Goal: Information Seeking & Learning: Learn about a topic

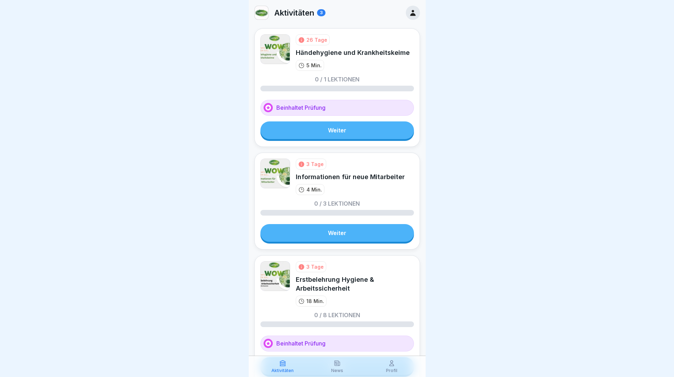
click at [353, 134] on link "Weiter" at bounding box center [338, 130] width 154 height 18
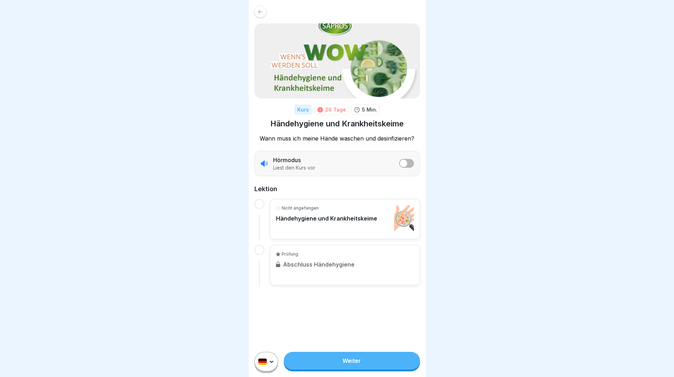
click at [256, 12] on div at bounding box center [261, 12] width 12 height 12
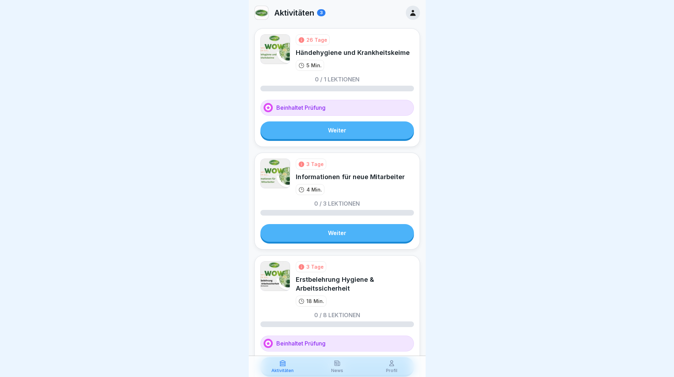
click at [337, 124] on link "Weiter" at bounding box center [338, 130] width 154 height 18
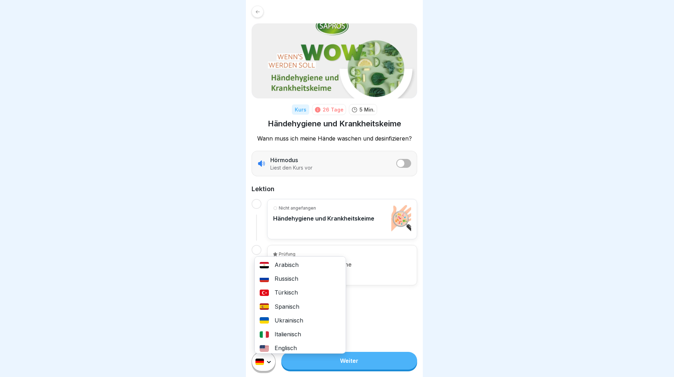
click at [270, 371] on html "Kurs 26 Tage 5 Min. Händehygiene und Krankheitskeime Wann muss ich meine Hände …" at bounding box center [337, 188] width 674 height 377
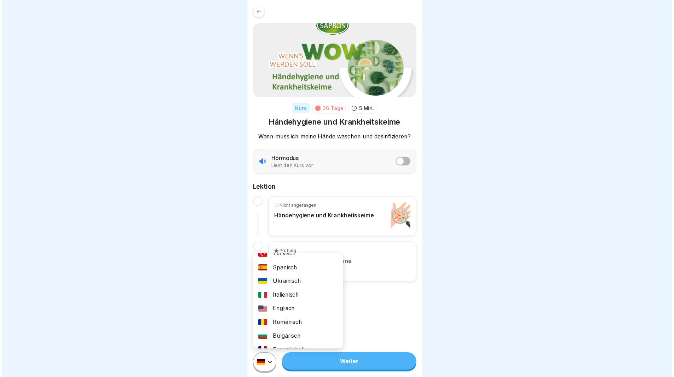
scroll to position [71, 0]
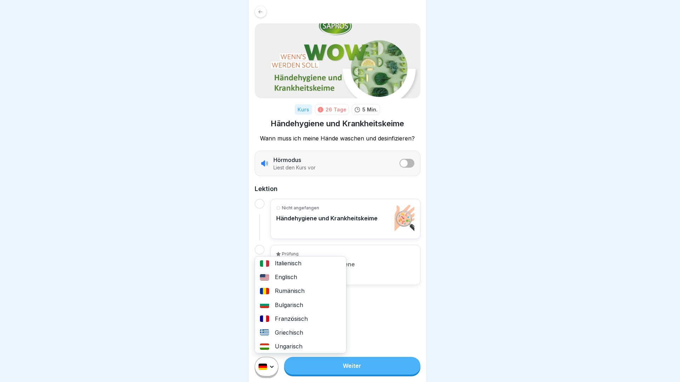
click at [292, 294] on div "Rumänisch" at bounding box center [300, 291] width 91 height 14
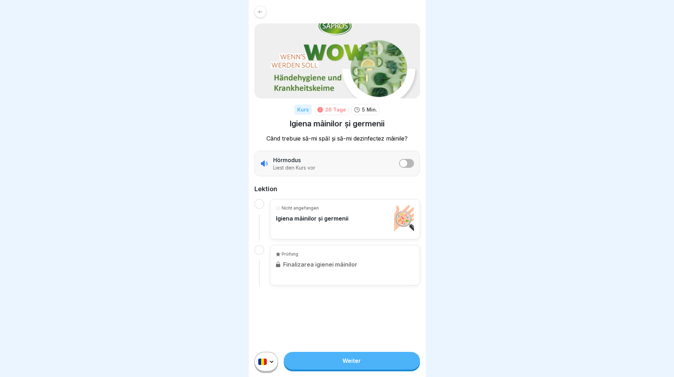
click at [261, 14] on icon at bounding box center [260, 11] width 5 height 5
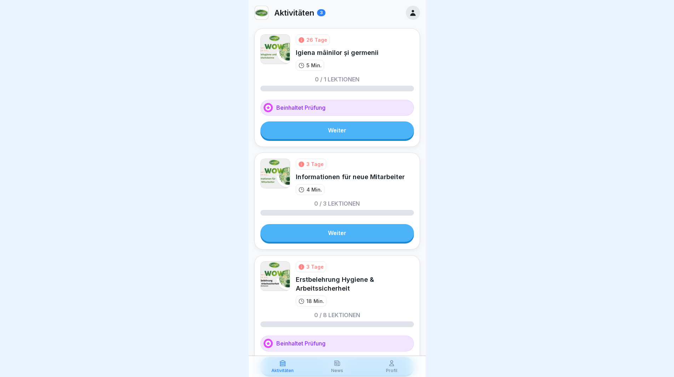
click at [343, 233] on link "Weiter" at bounding box center [338, 233] width 154 height 18
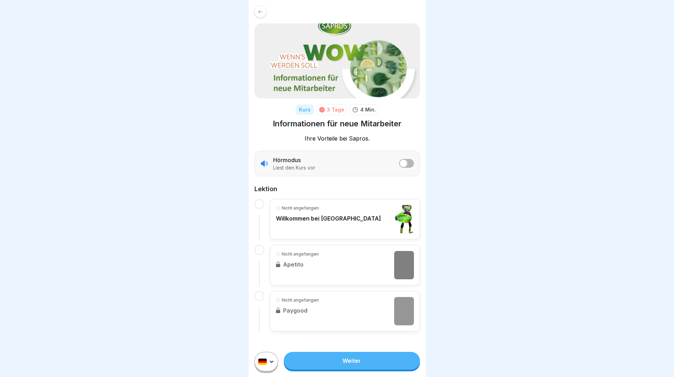
click at [264, 372] on html "Kurs 3 Tage 4 Min. Informationen für neue Mitarbeiter Ihre Vorteile bei Sapros.…" at bounding box center [337, 188] width 674 height 377
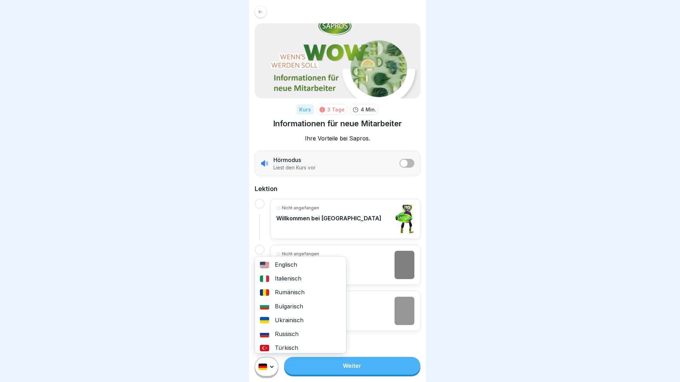
click at [289, 296] on div "Rumänisch" at bounding box center [300, 293] width 91 height 14
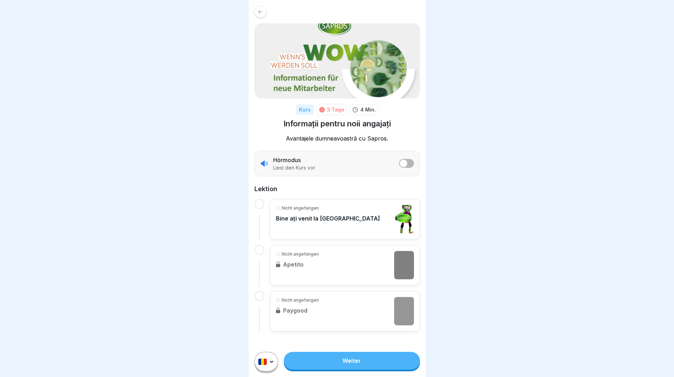
click at [258, 8] on div at bounding box center [261, 12] width 12 height 12
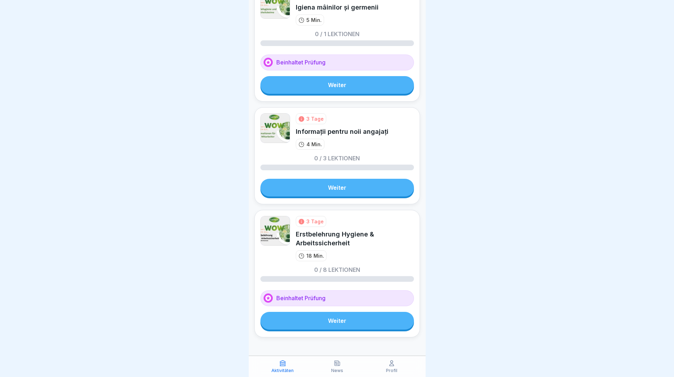
scroll to position [49, 0]
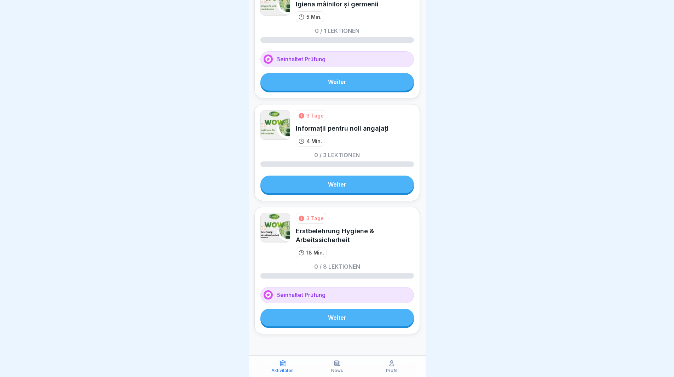
click at [349, 321] on link "Weiter" at bounding box center [338, 318] width 154 height 18
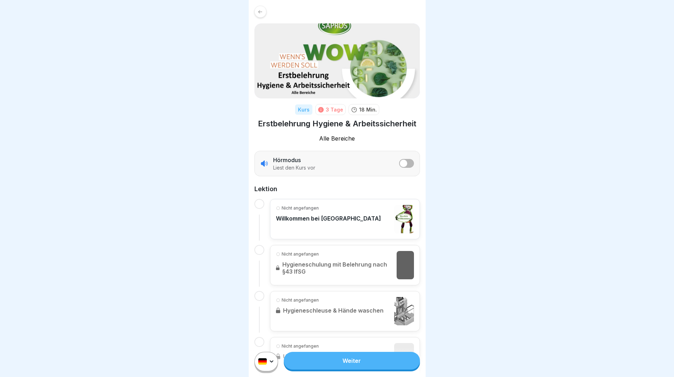
click at [276, 370] on html "Kurs 3 Tage 18 Min. Erstbelehrung Hygiene & Arbeitssicherheit Alle Bereiche Hör…" at bounding box center [337, 188] width 674 height 377
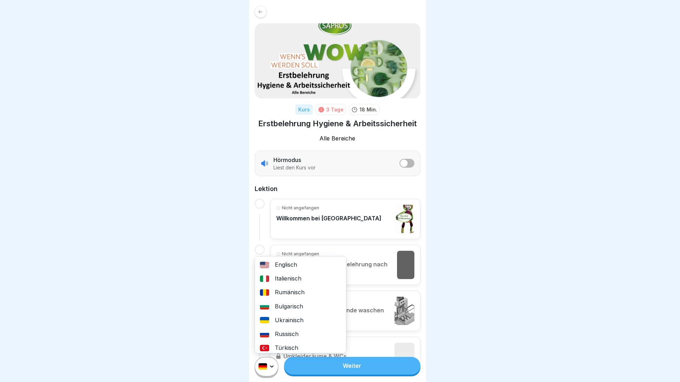
click at [285, 294] on div "Rumänisch" at bounding box center [300, 293] width 91 height 14
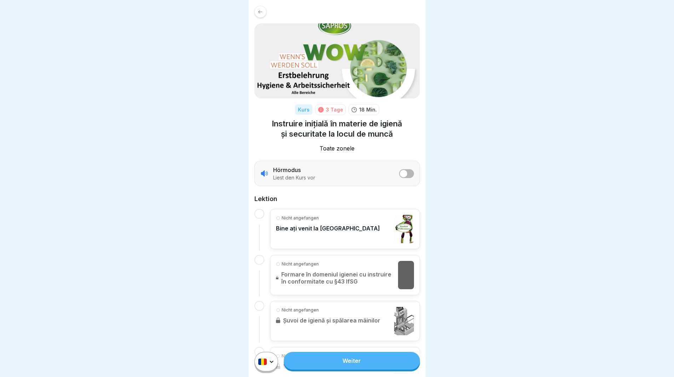
click at [259, 9] on icon at bounding box center [260, 11] width 5 height 5
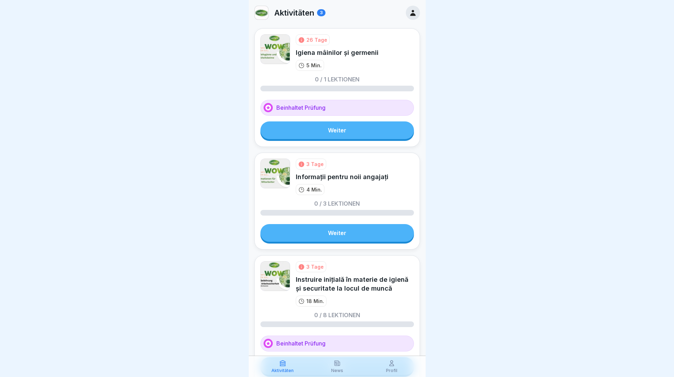
click at [296, 126] on link "Weiter" at bounding box center [338, 130] width 154 height 18
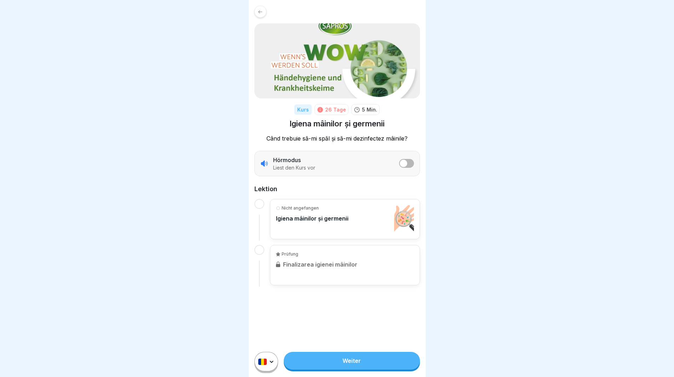
click at [347, 363] on link "Weiter" at bounding box center [352, 361] width 136 height 18
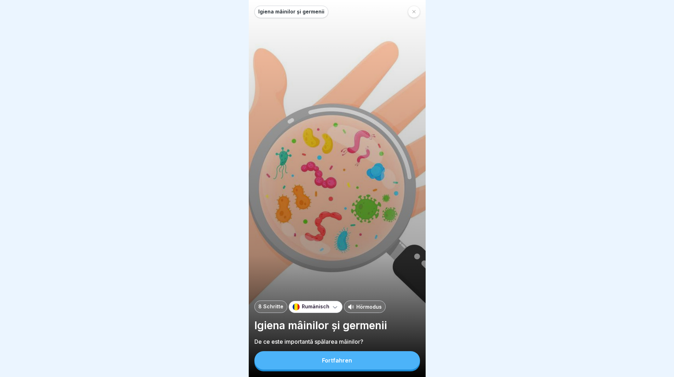
scroll to position [5, 0]
click at [315, 360] on button "Fortfahren" at bounding box center [338, 360] width 166 height 18
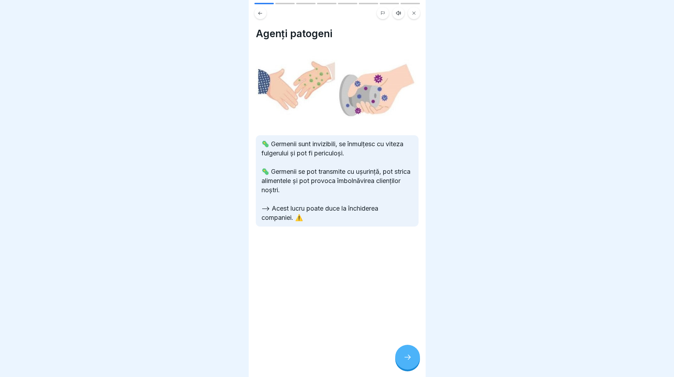
click at [401, 360] on div at bounding box center [407, 357] width 25 height 25
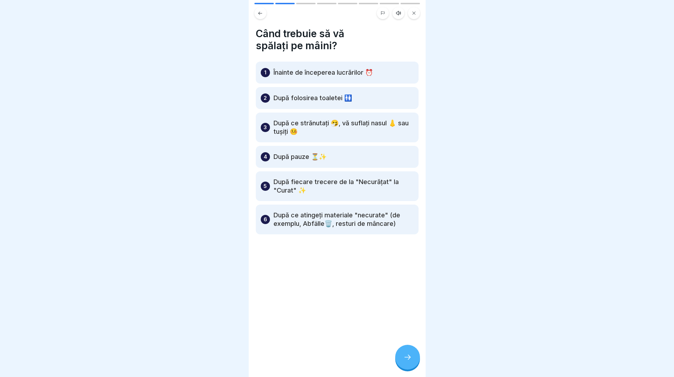
click at [410, 359] on icon at bounding box center [408, 357] width 8 height 8
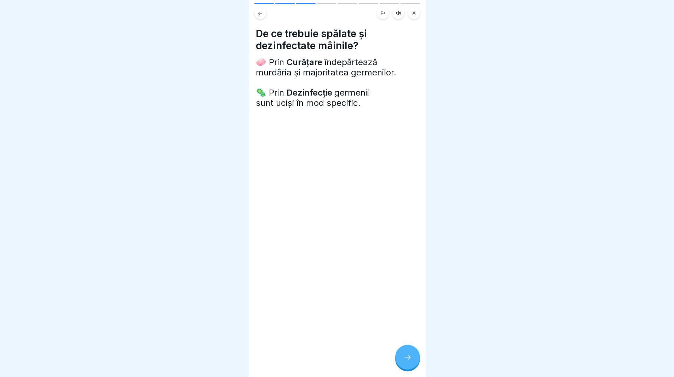
click at [411, 359] on icon at bounding box center [408, 357] width 8 height 8
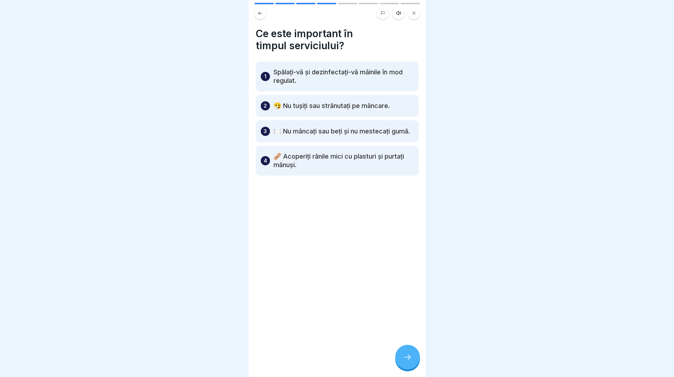
click at [408, 359] on icon at bounding box center [408, 357] width 8 height 8
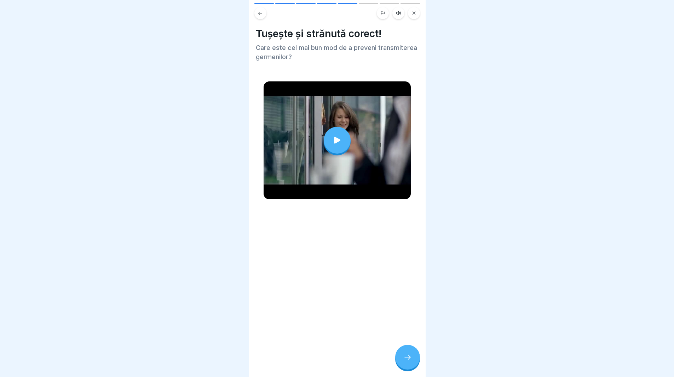
click at [332, 135] on icon at bounding box center [337, 140] width 10 height 10
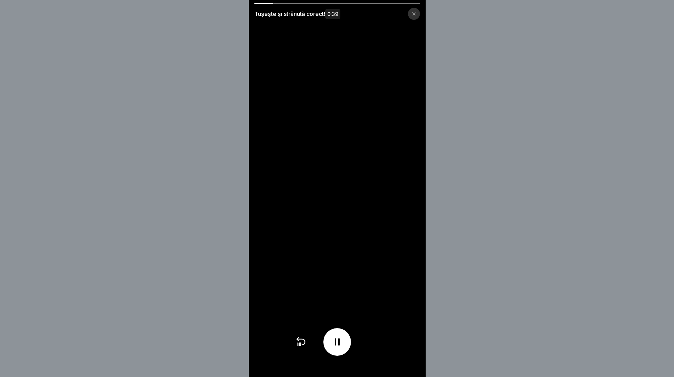
click at [415, 13] on icon at bounding box center [414, 14] width 4 height 4
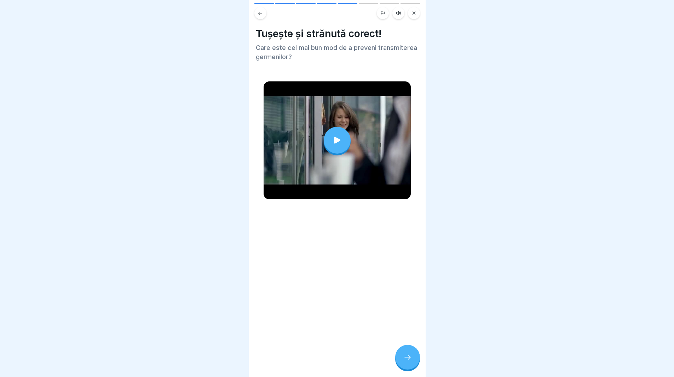
click at [405, 359] on icon at bounding box center [408, 357] width 8 height 8
click at [325, 129] on div at bounding box center [337, 140] width 27 height 27
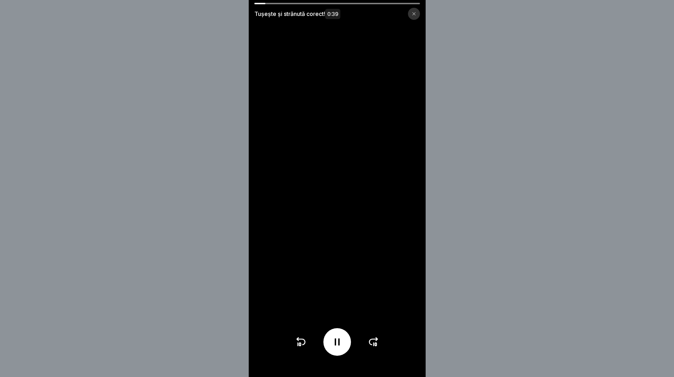
drag, startPoint x: 417, startPoint y: 12, endPoint x: 412, endPoint y: 44, distance: 32.3
click at [416, 14] on icon at bounding box center [414, 14] width 4 height 4
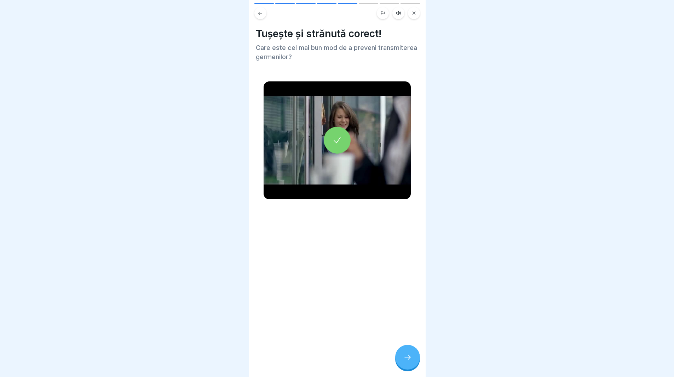
click at [404, 354] on div at bounding box center [407, 357] width 25 height 25
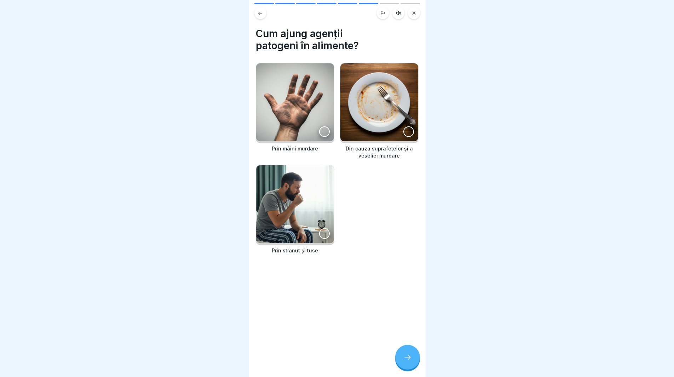
click at [319, 126] on div at bounding box center [324, 131] width 11 height 11
click at [319, 228] on div at bounding box center [324, 233] width 11 height 11
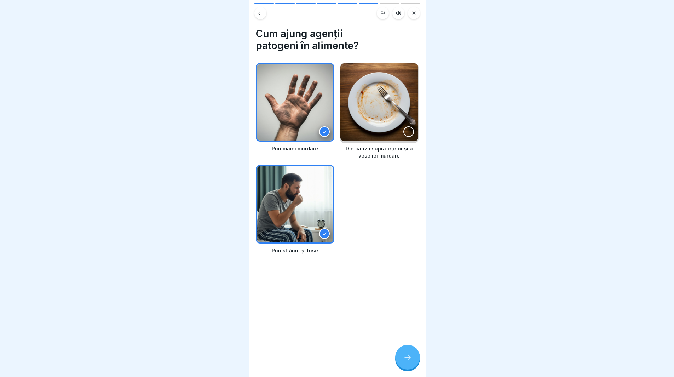
click at [404, 360] on div at bounding box center [407, 357] width 25 height 25
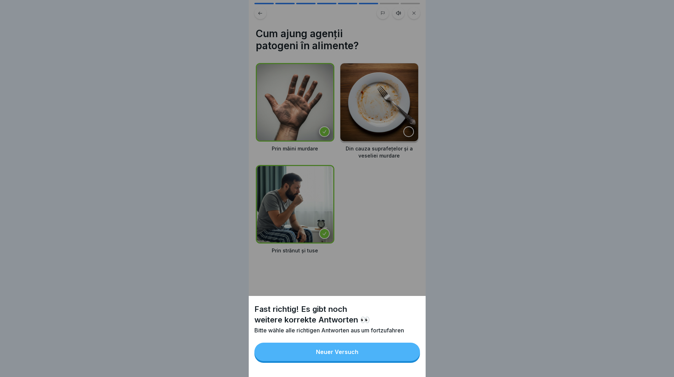
click at [379, 353] on button "Neuer Versuch" at bounding box center [338, 352] width 166 height 18
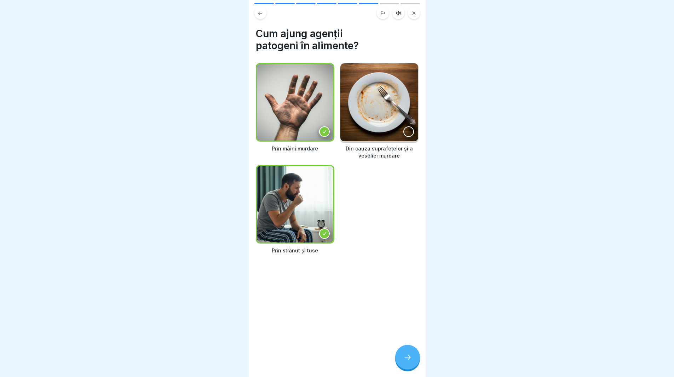
click at [406, 364] on div at bounding box center [407, 357] width 25 height 25
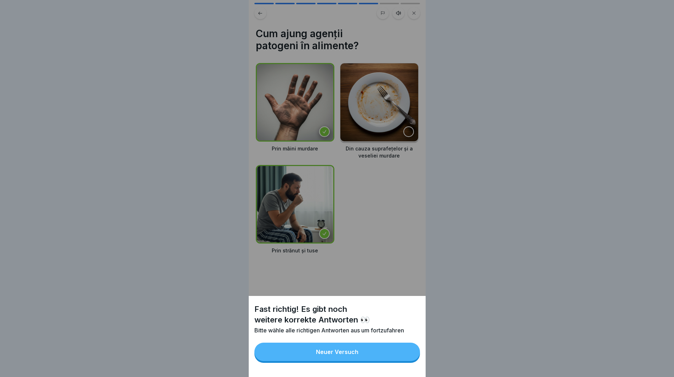
click at [372, 352] on button "Neuer Versuch" at bounding box center [338, 352] width 166 height 18
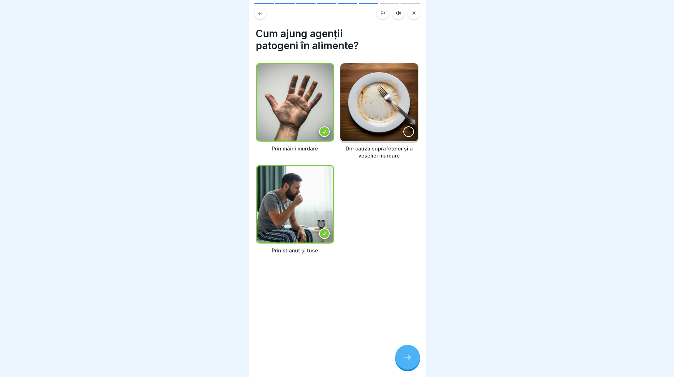
click at [404, 126] on div at bounding box center [409, 131] width 11 height 11
click at [403, 358] on div at bounding box center [407, 357] width 25 height 25
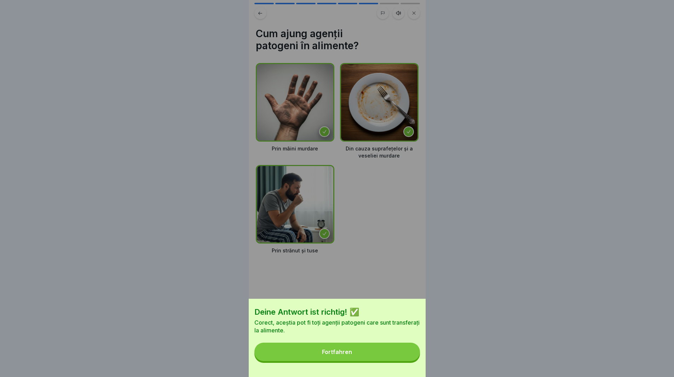
click at [330, 355] on div "Fortfahren" at bounding box center [337, 352] width 30 height 6
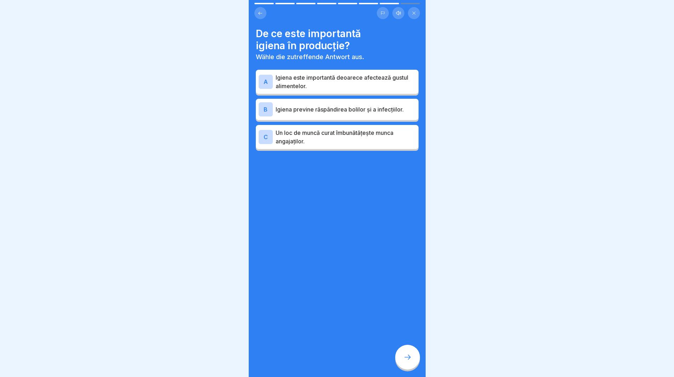
click at [294, 107] on p "Igiena previne răspândirea bolilor și a infecțiilor." at bounding box center [346, 109] width 140 height 8
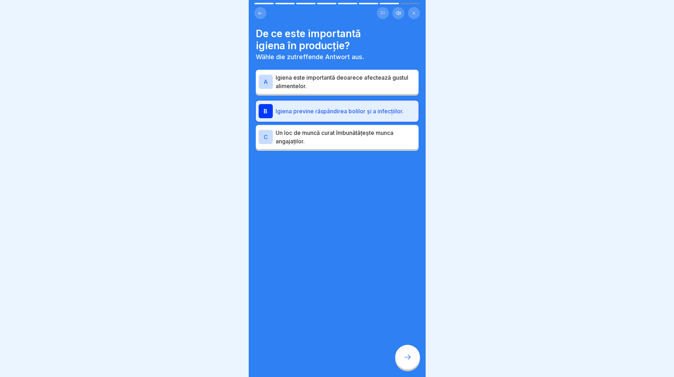
click at [409, 360] on icon at bounding box center [408, 357] width 8 height 8
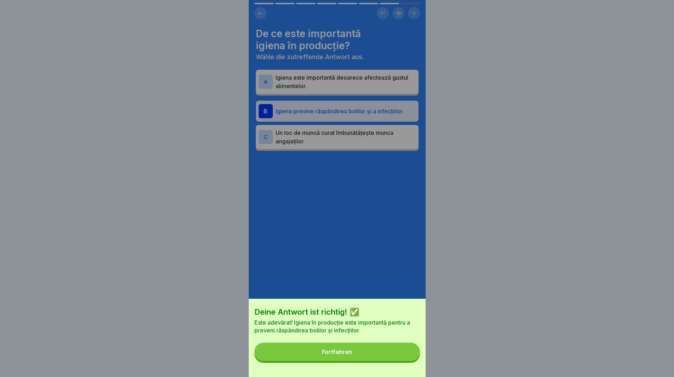
click at [346, 354] on button "Fortfahren" at bounding box center [338, 352] width 166 height 18
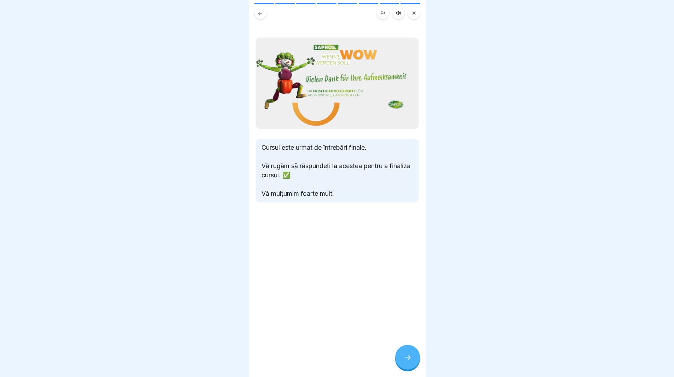
click at [412, 359] on icon at bounding box center [408, 357] width 8 height 8
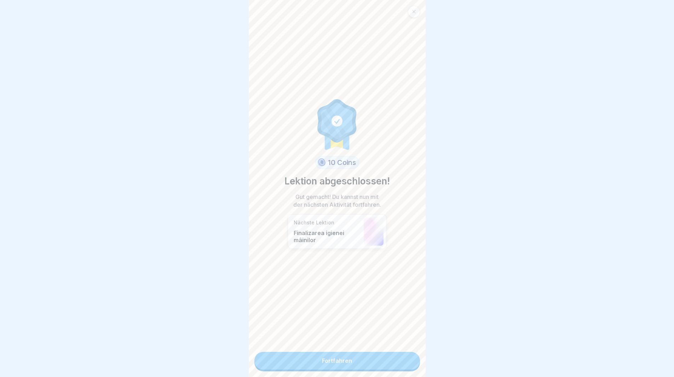
click at [332, 353] on link "Fortfahren" at bounding box center [338, 361] width 166 height 18
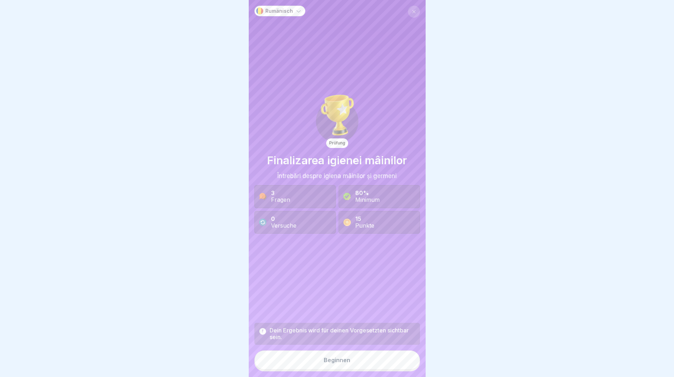
click at [286, 10] on p "Rumänisch" at bounding box center [280, 11] width 28 height 6
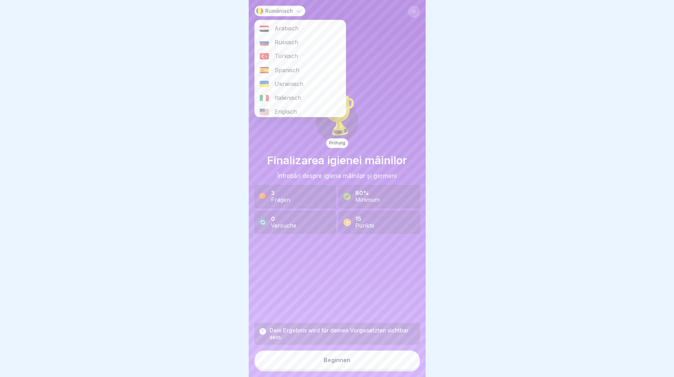
click at [298, 12] on icon at bounding box center [298, 10] width 7 height 7
click at [284, 10] on p "Rumänisch" at bounding box center [280, 11] width 28 height 6
click at [382, 53] on div "Prüfung Finalizarea igienei mâinilor Întrebări despre igiena mâinilor și germen…" at bounding box center [338, 163] width 166 height 314
click at [288, 196] on div "3 Fragen" at bounding box center [280, 196] width 19 height 13
click at [372, 369] on button "Beginnen" at bounding box center [338, 360] width 166 height 19
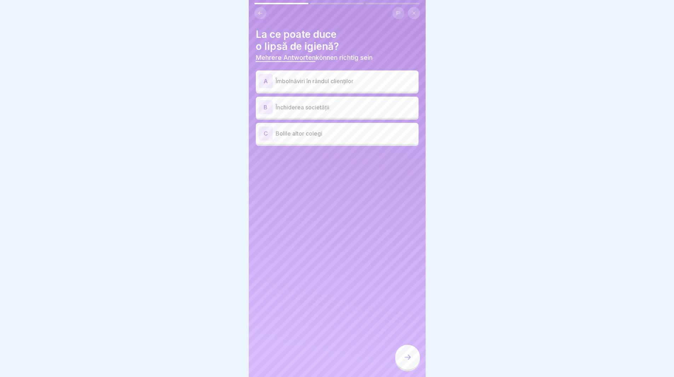
click at [296, 82] on p "Îmbolnăviri în rândul clienților" at bounding box center [346, 81] width 140 height 8
click at [409, 368] on div at bounding box center [407, 357] width 25 height 25
click at [297, 81] on p "Înainte de muncă" at bounding box center [346, 81] width 140 height 8
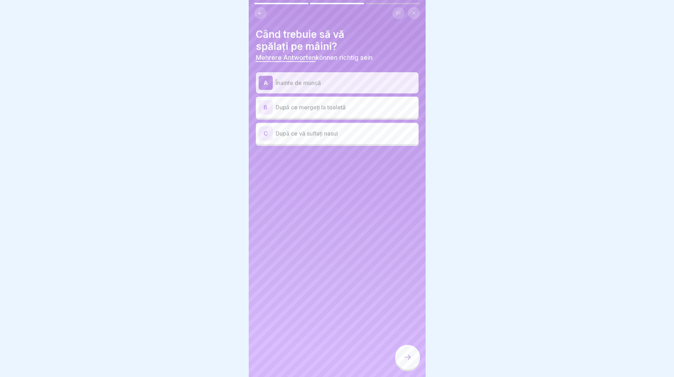
click at [297, 107] on p "După ce mergeți la toaletă" at bounding box center [346, 107] width 140 height 8
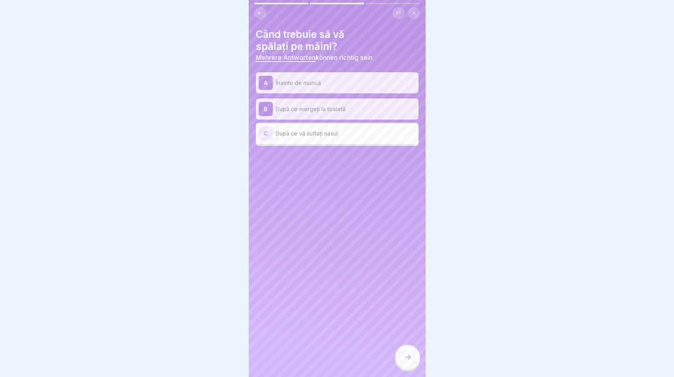
click at [298, 136] on p "După ce vă suflați nasul" at bounding box center [346, 133] width 140 height 8
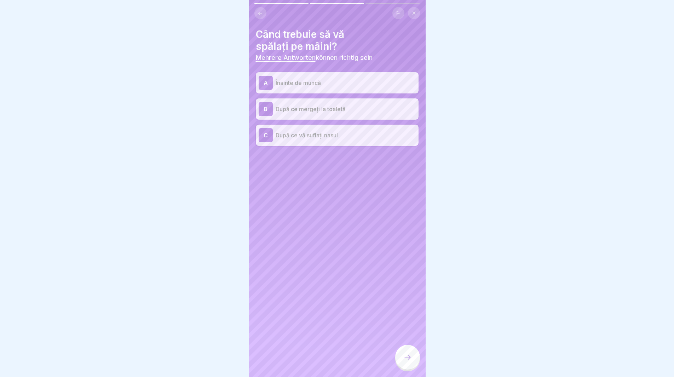
click at [405, 360] on icon at bounding box center [408, 357] width 8 height 8
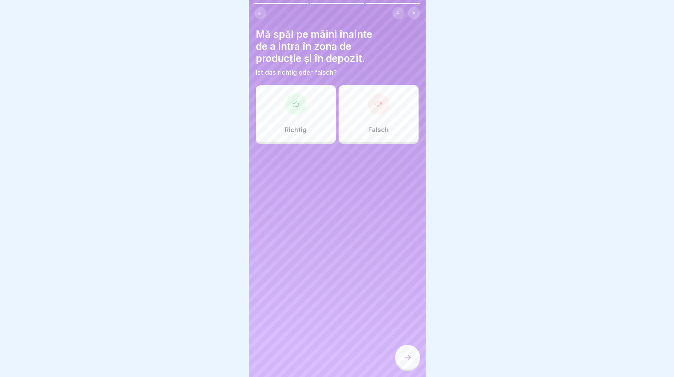
click at [288, 110] on div at bounding box center [295, 103] width 21 height 21
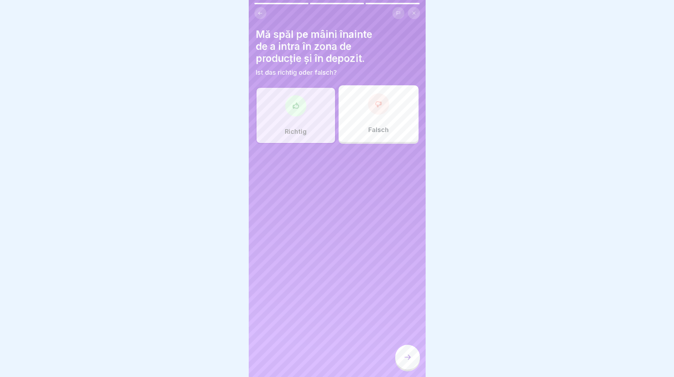
click at [404, 359] on div at bounding box center [407, 357] width 25 height 25
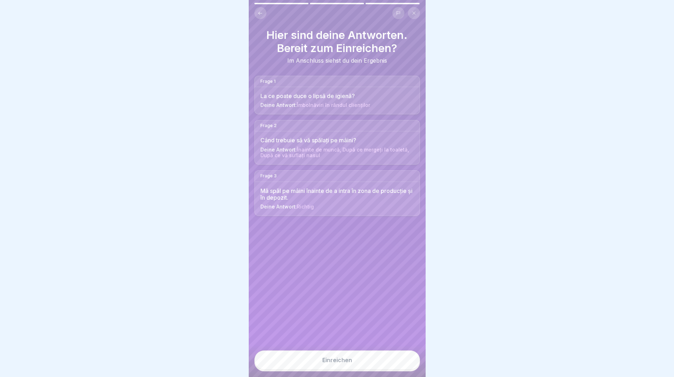
click at [300, 367] on button "Einreichen" at bounding box center [338, 360] width 166 height 19
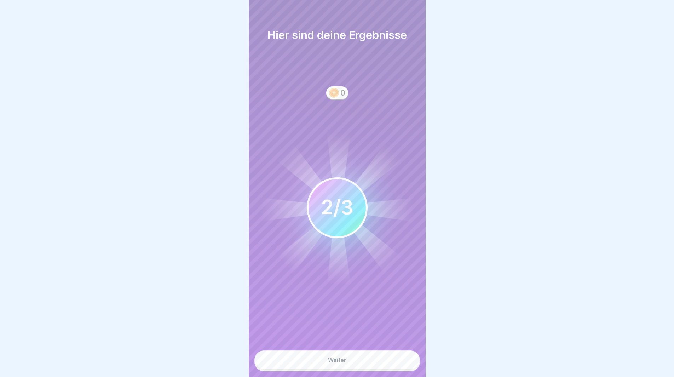
click at [335, 363] on div "Weiter" at bounding box center [337, 360] width 18 height 6
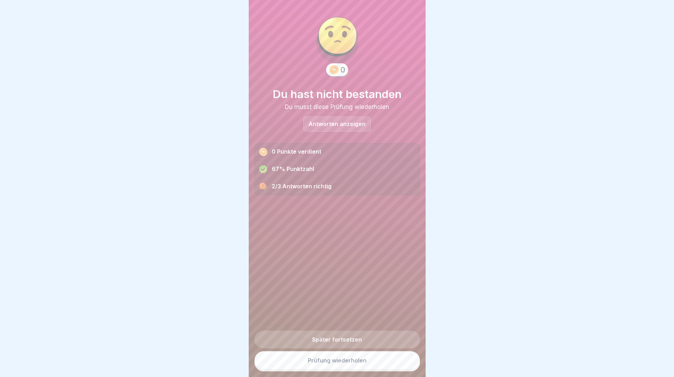
scroll to position [5, 0]
click at [325, 361] on link "Prüfung wiederholen" at bounding box center [338, 360] width 166 height 18
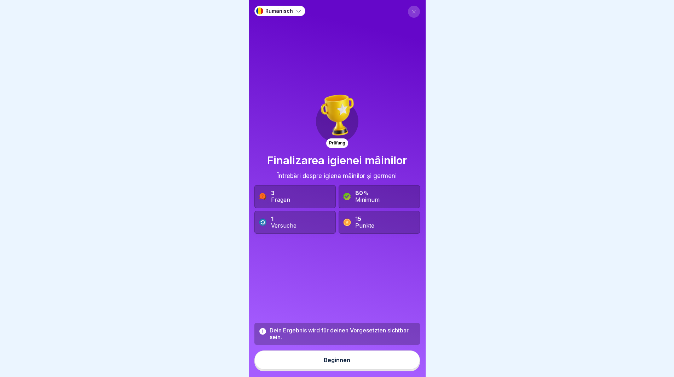
click at [279, 363] on button "Beginnen" at bounding box center [338, 360] width 166 height 19
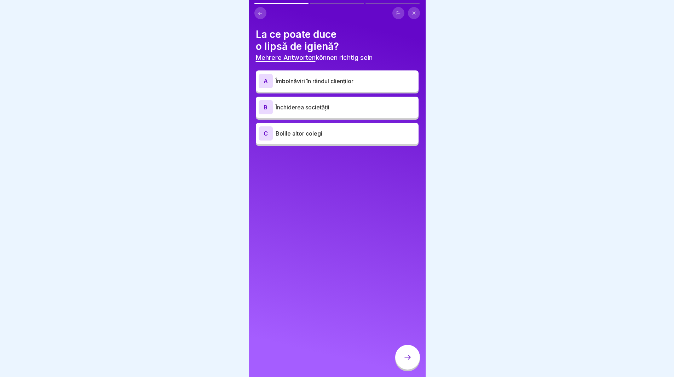
click at [337, 85] on div "A Îmbolnăviri în rândul clienților" at bounding box center [337, 81] width 157 height 14
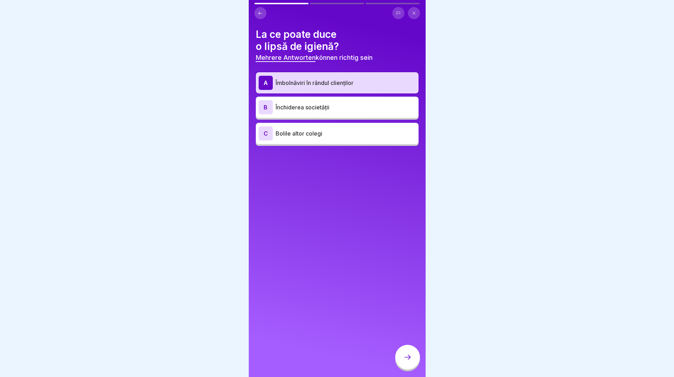
click at [398, 361] on div at bounding box center [407, 357] width 25 height 25
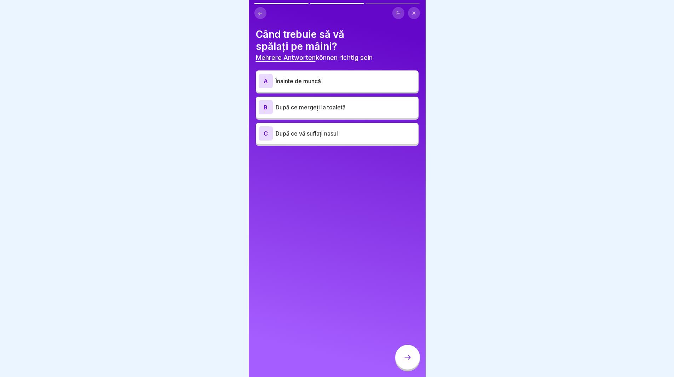
click at [306, 80] on p "Înainte de muncă" at bounding box center [346, 81] width 140 height 8
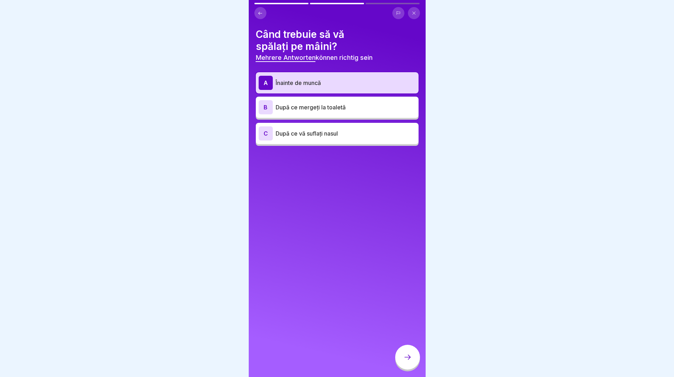
click at [402, 364] on div at bounding box center [407, 357] width 25 height 25
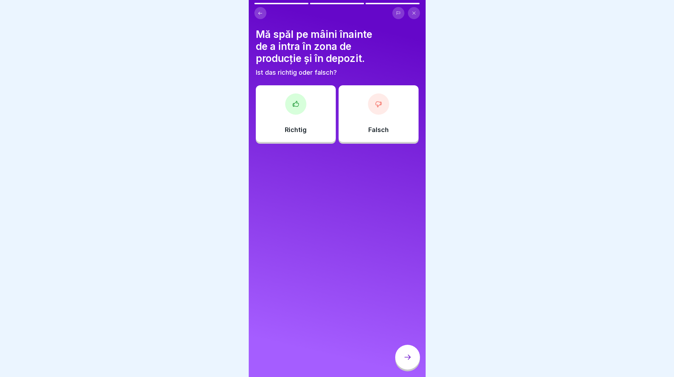
click at [297, 105] on icon at bounding box center [296, 103] width 6 height 5
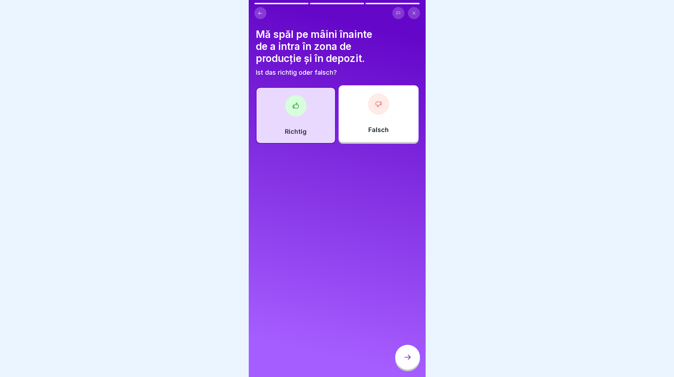
click at [411, 361] on icon at bounding box center [408, 357] width 8 height 8
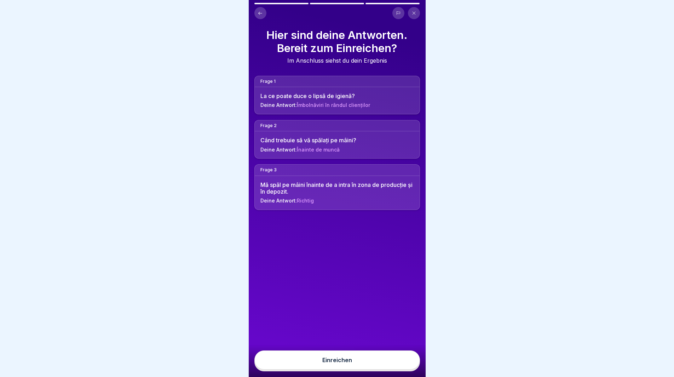
scroll to position [5, 0]
click at [326, 362] on div "Einreichen" at bounding box center [338, 360] width 30 height 6
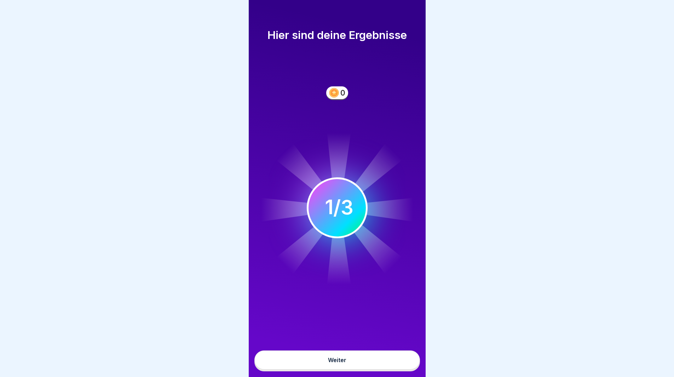
click at [331, 357] on button "Weiter" at bounding box center [338, 360] width 166 height 19
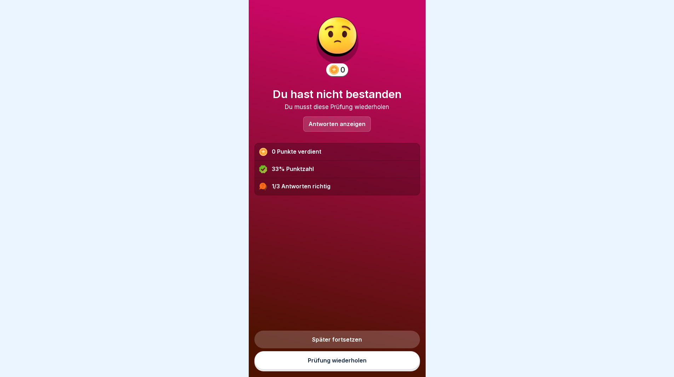
click at [317, 364] on link "Prüfung wiederholen" at bounding box center [338, 360] width 166 height 18
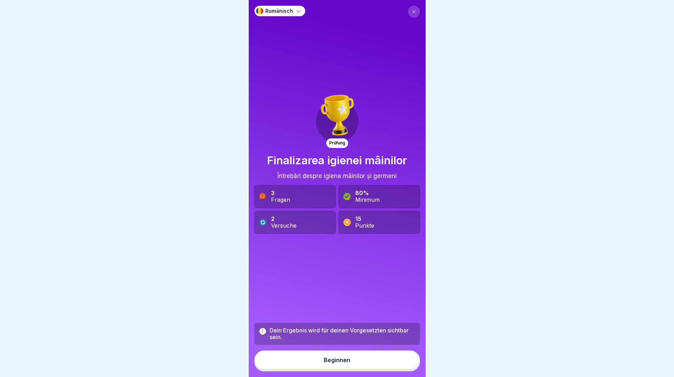
click at [327, 363] on div "Beginnen" at bounding box center [337, 360] width 27 height 6
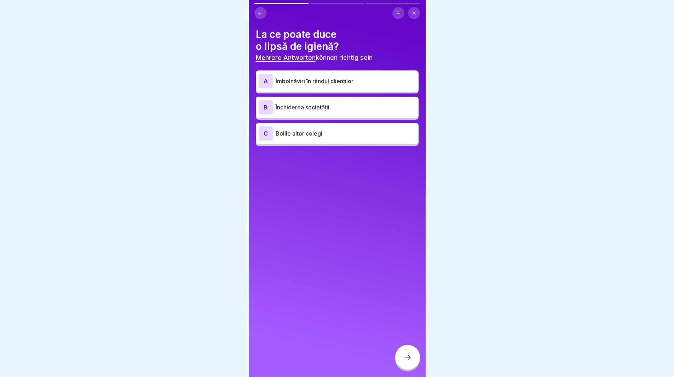
click at [307, 78] on p "Îmbolnăviri în rândul clienților" at bounding box center [346, 81] width 140 height 8
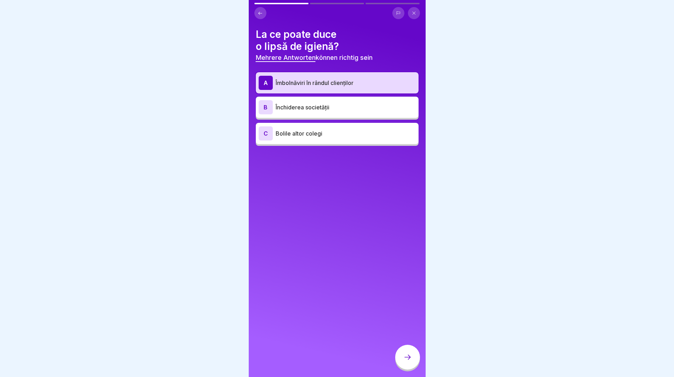
click at [310, 108] on p "Închiderea societății" at bounding box center [346, 107] width 140 height 8
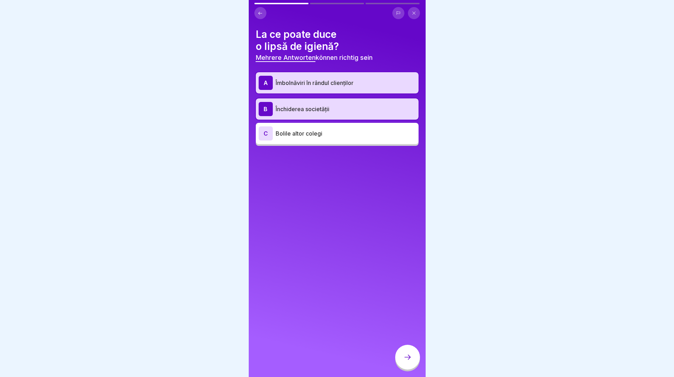
click at [311, 135] on p "Bolile altor colegi" at bounding box center [346, 133] width 140 height 8
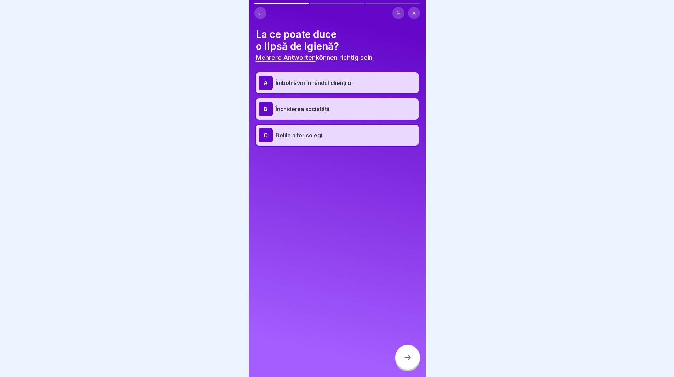
click at [411, 359] on div at bounding box center [407, 357] width 25 height 25
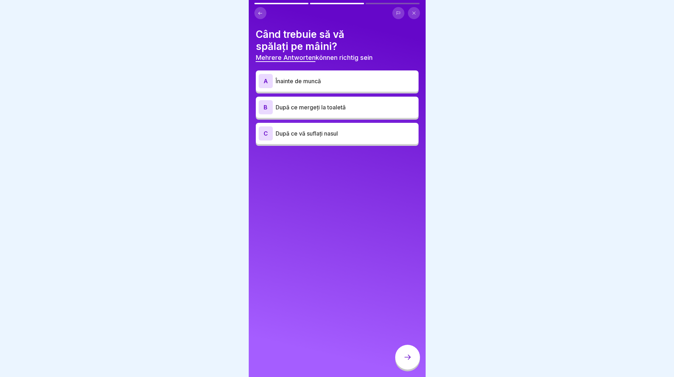
click at [318, 110] on p "După ce mergeți la toaletă" at bounding box center [346, 107] width 140 height 8
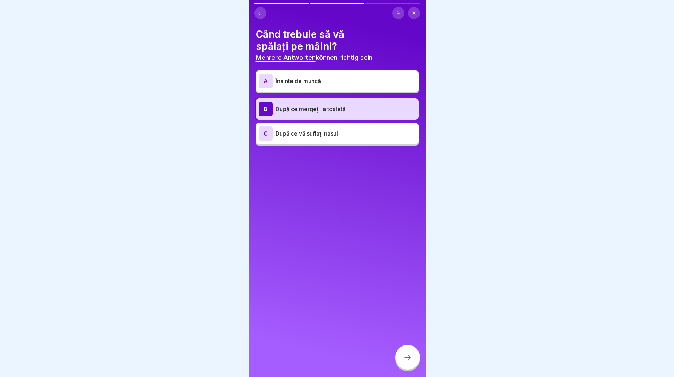
click at [314, 131] on p "După ce vă suflați nasul" at bounding box center [346, 133] width 140 height 8
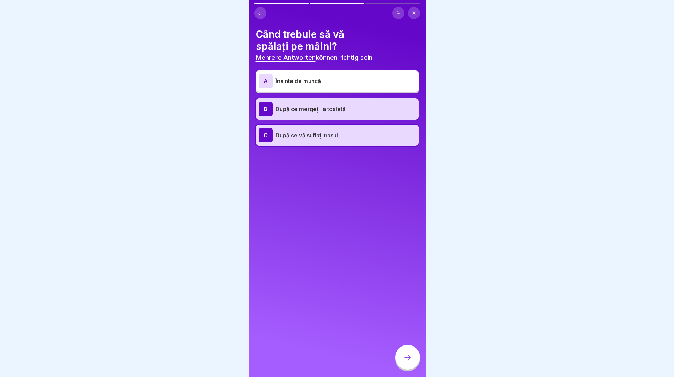
click at [413, 193] on div "Când trebuie să vă spălați pe mâini? Mehrere Antworten können richtig sein A În…" at bounding box center [337, 188] width 177 height 377
click at [318, 80] on p "Înainte de muncă" at bounding box center [346, 81] width 140 height 8
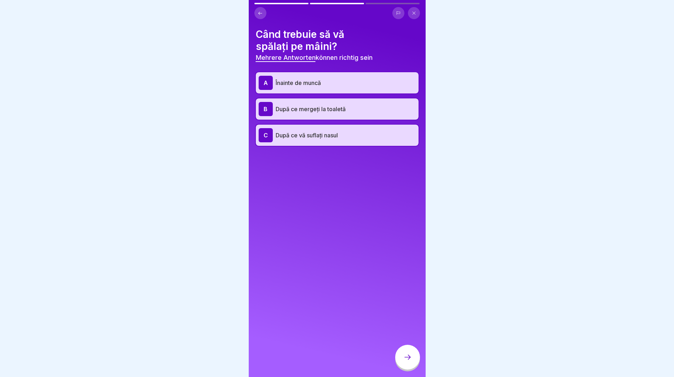
click at [410, 358] on div at bounding box center [407, 357] width 25 height 25
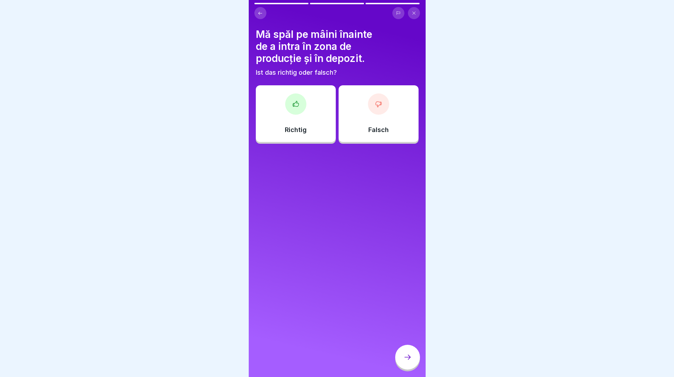
click at [291, 109] on div at bounding box center [295, 103] width 21 height 21
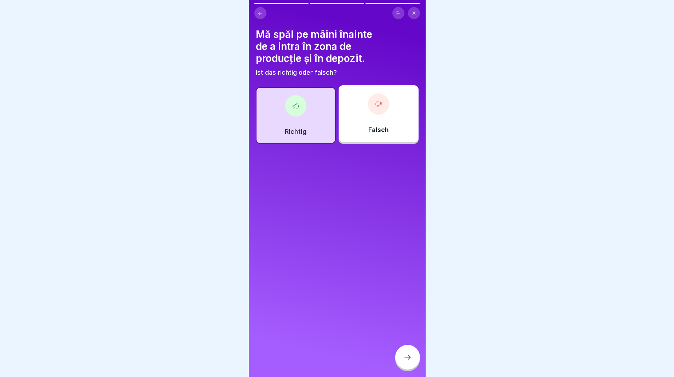
click at [416, 361] on div at bounding box center [407, 357] width 25 height 25
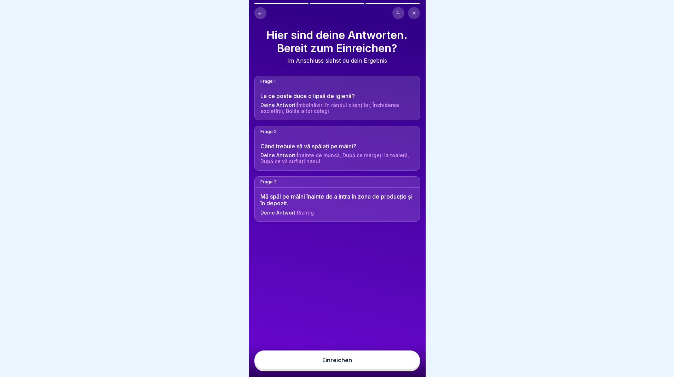
scroll to position [5, 0]
click at [348, 360] on div "Einreichen" at bounding box center [338, 360] width 30 height 6
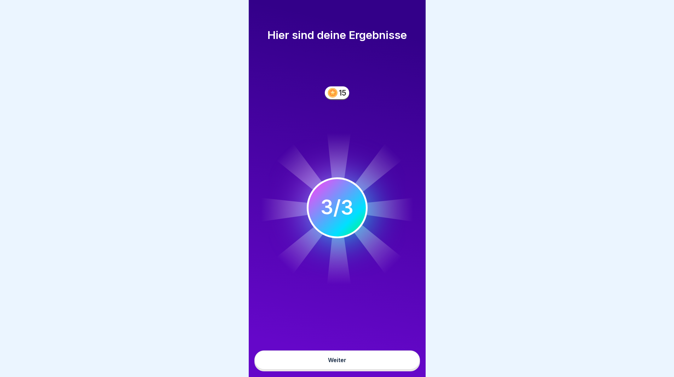
click at [320, 359] on button "Weiter" at bounding box center [338, 360] width 166 height 19
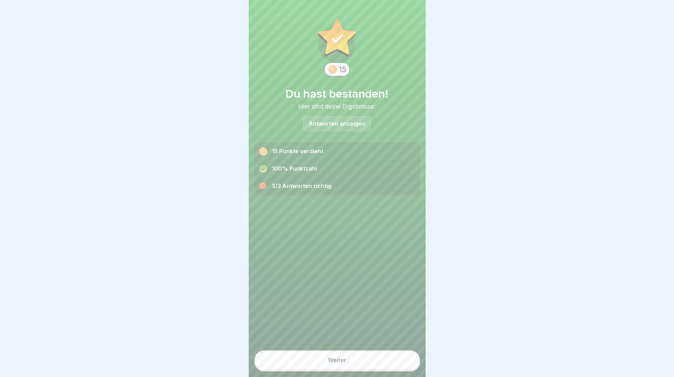
click at [309, 362] on button "Weiter" at bounding box center [338, 360] width 166 height 19
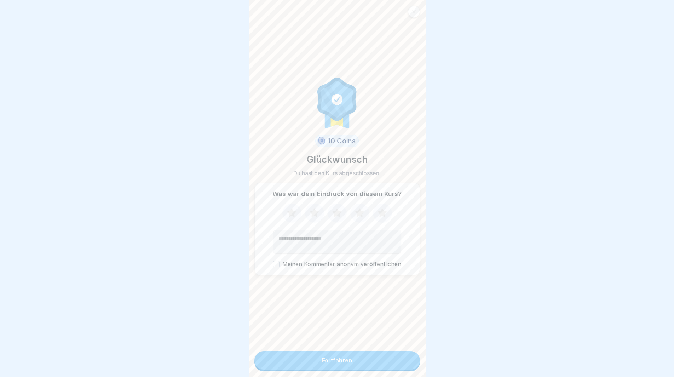
click at [285, 210] on icon at bounding box center [292, 213] width 19 height 18
click at [306, 210] on icon at bounding box center [314, 213] width 19 height 18
click at [339, 208] on icon at bounding box center [337, 213] width 19 height 18
click at [375, 211] on icon at bounding box center [382, 213] width 19 height 18
click at [317, 363] on button "Fortfahren" at bounding box center [338, 360] width 166 height 18
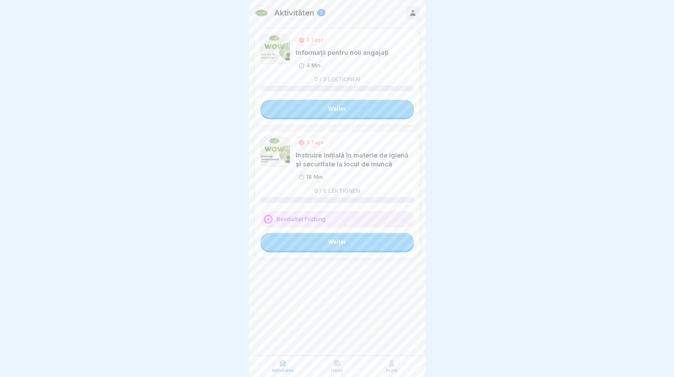
click at [334, 105] on link "Weiter" at bounding box center [338, 109] width 154 height 18
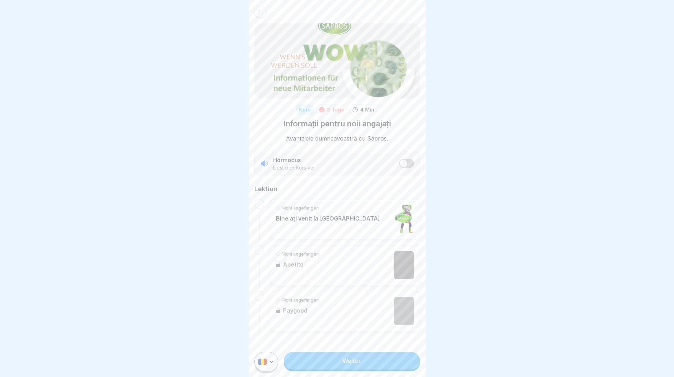
click at [336, 369] on link "Weiter" at bounding box center [352, 361] width 136 height 18
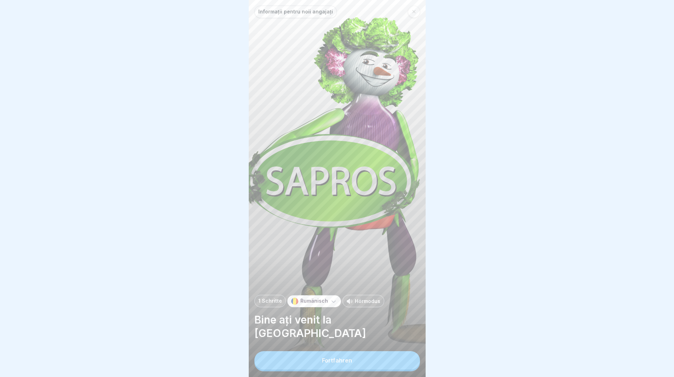
click at [345, 359] on button "Fortfahren" at bounding box center [338, 360] width 166 height 18
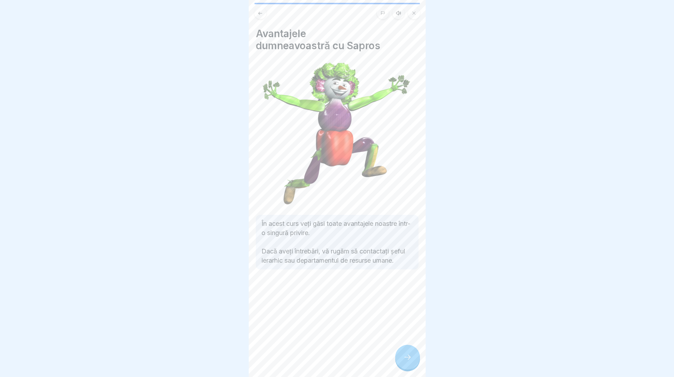
click at [399, 363] on div at bounding box center [407, 357] width 25 height 25
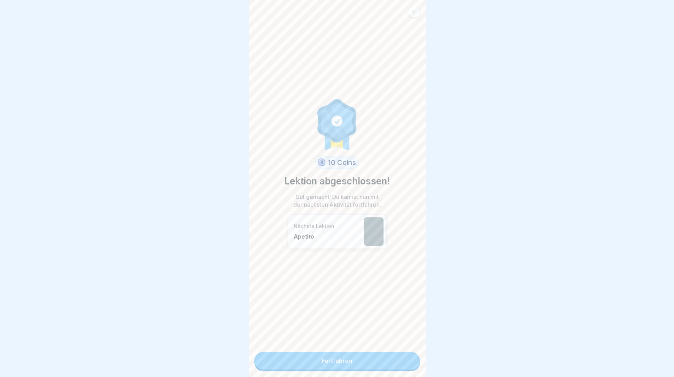
click at [330, 358] on link "Fortfahren" at bounding box center [338, 361] width 166 height 18
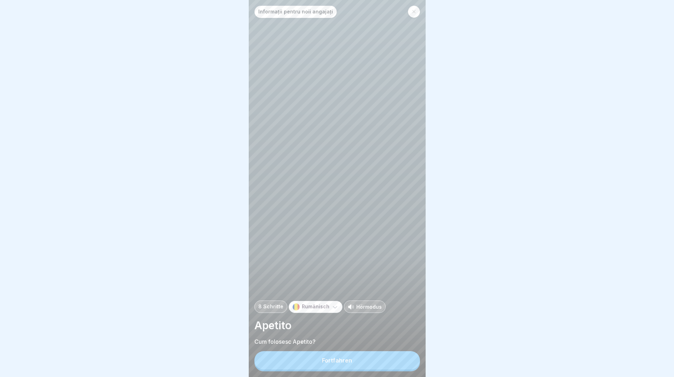
click at [332, 364] on div "Fortfahren" at bounding box center [337, 360] width 30 height 6
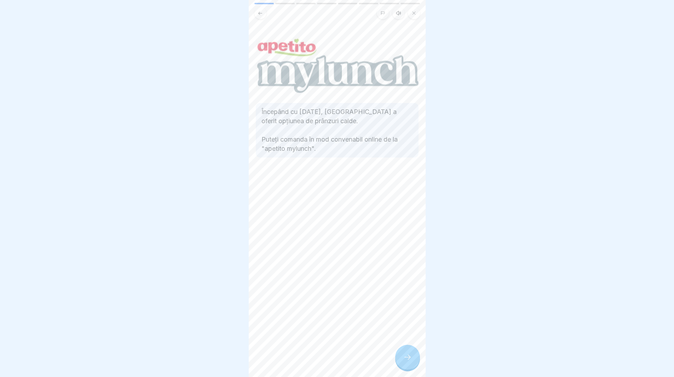
click at [404, 361] on icon at bounding box center [408, 357] width 8 height 8
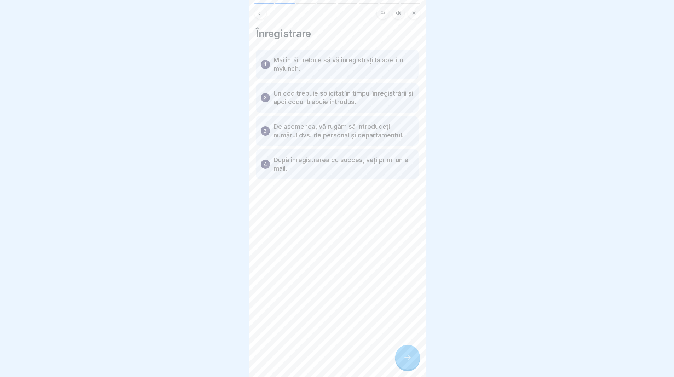
click at [406, 367] on div at bounding box center [407, 357] width 25 height 25
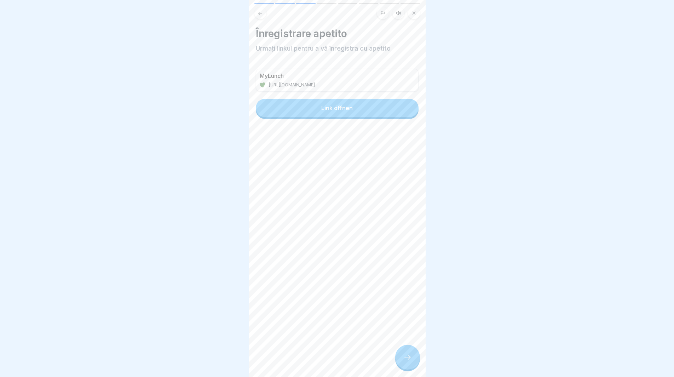
click at [407, 368] on div at bounding box center [407, 357] width 25 height 25
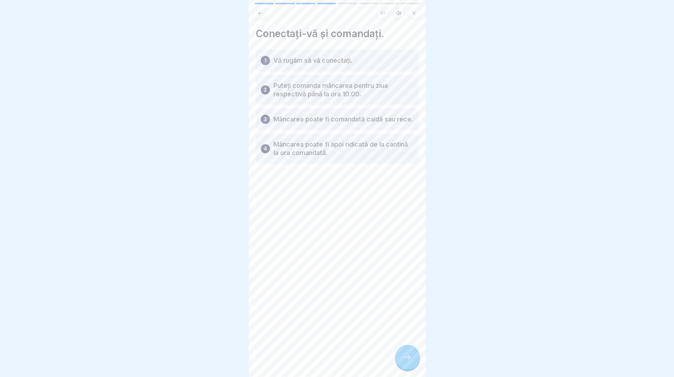
click at [401, 366] on div at bounding box center [407, 357] width 25 height 25
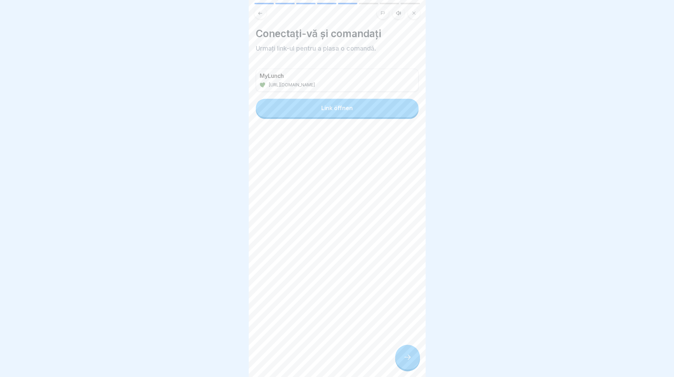
click at [401, 366] on div at bounding box center [407, 357] width 25 height 25
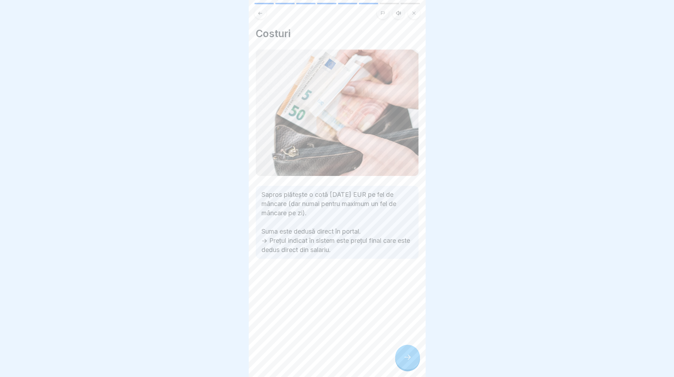
click at [401, 366] on div at bounding box center [407, 357] width 25 height 25
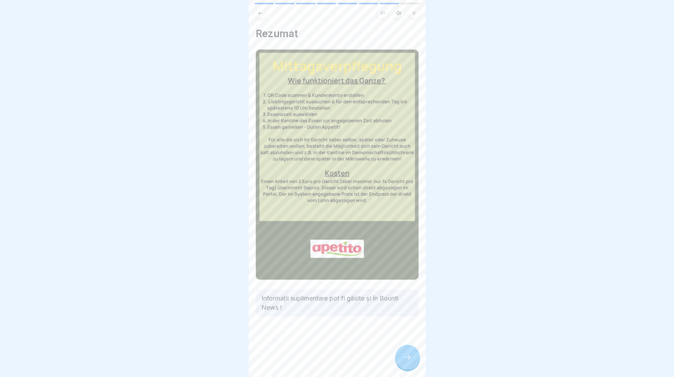
click at [401, 366] on div at bounding box center [407, 357] width 25 height 25
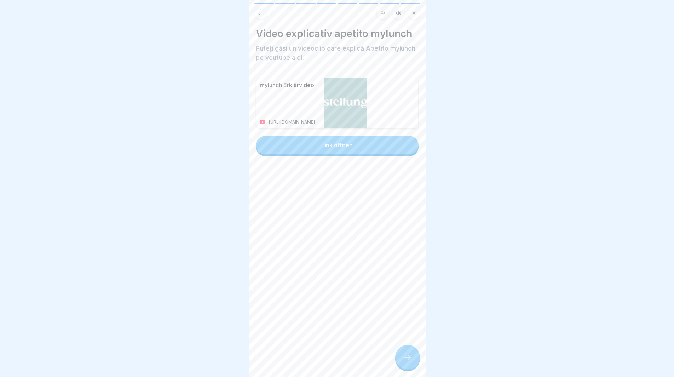
click at [401, 366] on div at bounding box center [407, 357] width 25 height 25
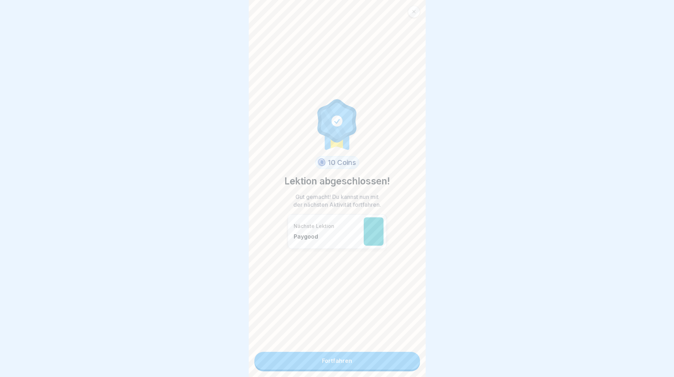
click at [397, 355] on link "Fortfahren" at bounding box center [338, 361] width 166 height 18
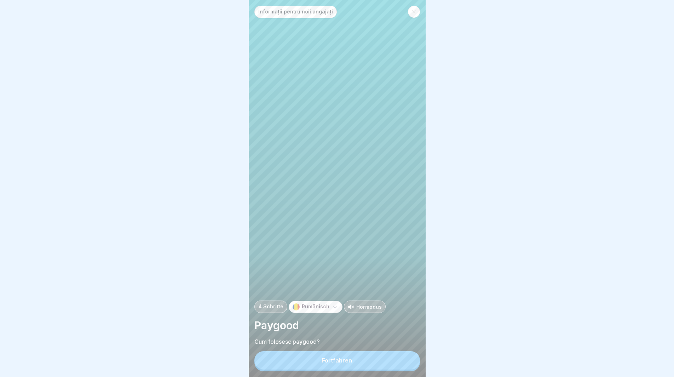
click at [393, 365] on button "Fortfahren" at bounding box center [338, 360] width 166 height 18
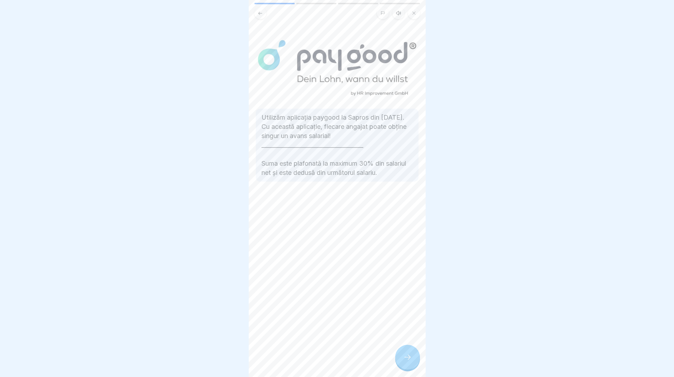
click at [418, 363] on div at bounding box center [407, 357] width 25 height 25
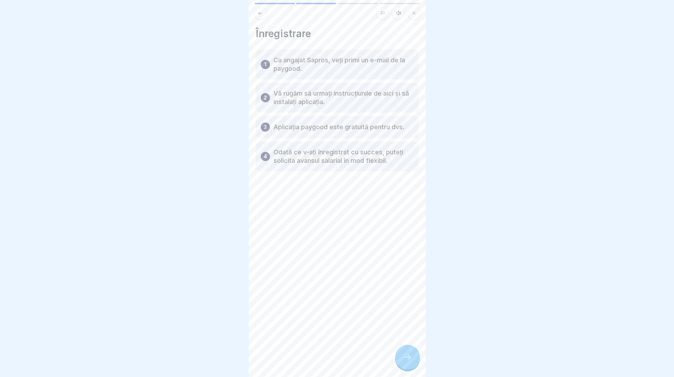
click at [410, 14] on button at bounding box center [414, 13] width 12 height 12
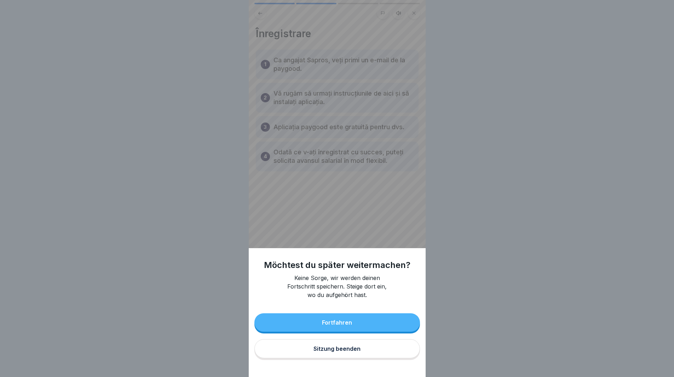
click at [340, 352] on div "Sitzung beenden" at bounding box center [337, 349] width 47 height 6
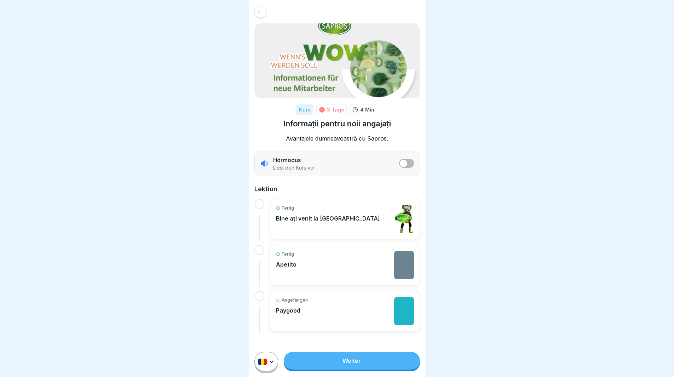
click at [349, 364] on link "Weiter" at bounding box center [352, 361] width 136 height 18
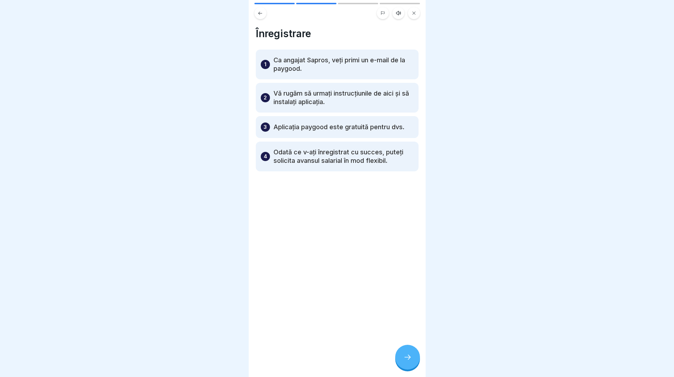
click at [363, 3] on div at bounding box center [358, 3] width 40 height 1
click at [404, 361] on icon at bounding box center [408, 357] width 8 height 8
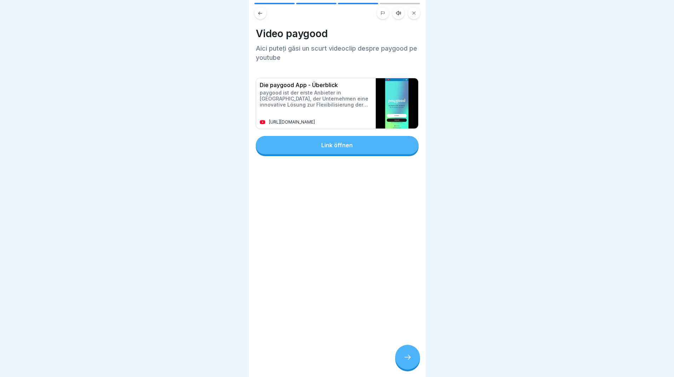
click at [403, 354] on div at bounding box center [407, 357] width 25 height 25
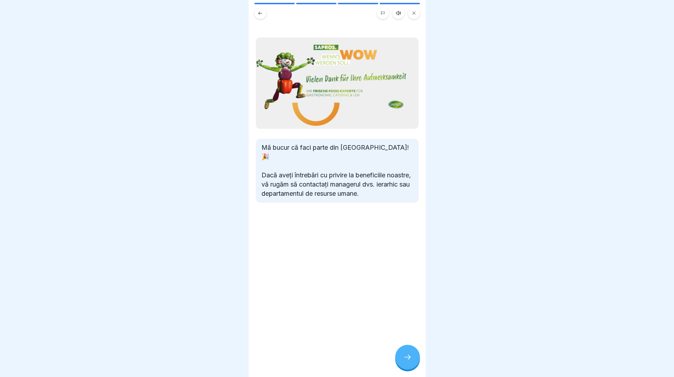
click at [403, 354] on div at bounding box center [407, 357] width 25 height 25
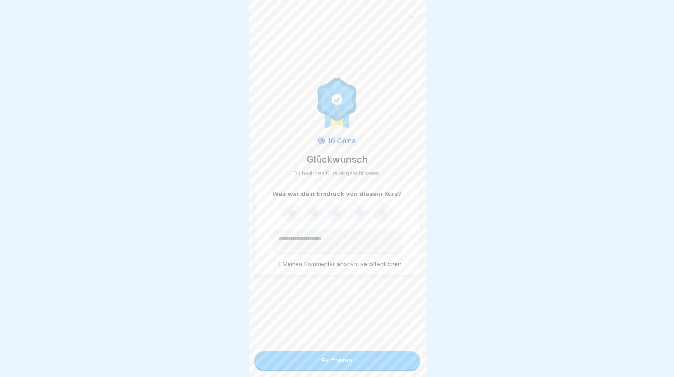
click at [376, 357] on button "Fortfahren" at bounding box center [338, 360] width 166 height 18
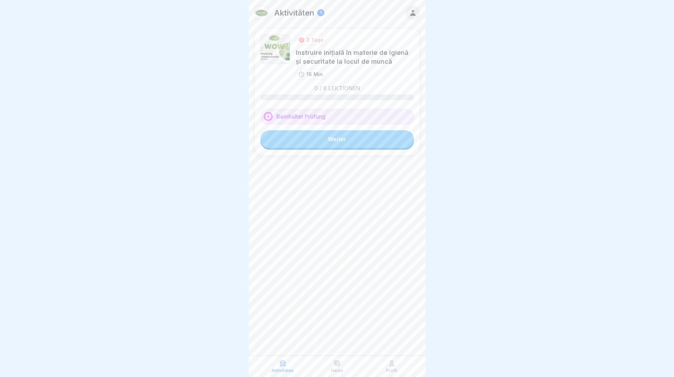
click at [327, 134] on link "Weiter" at bounding box center [338, 139] width 154 height 18
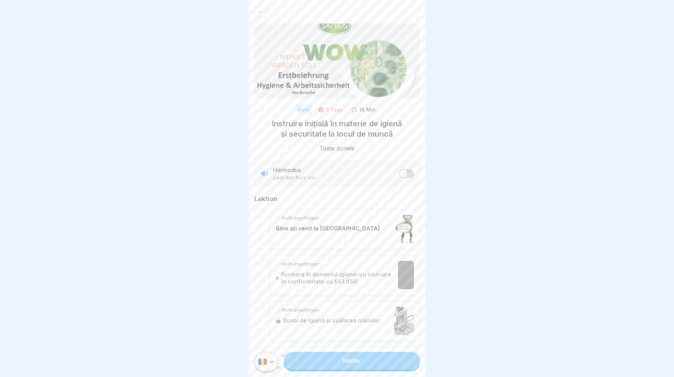
click at [347, 366] on link "Weiter" at bounding box center [352, 361] width 136 height 18
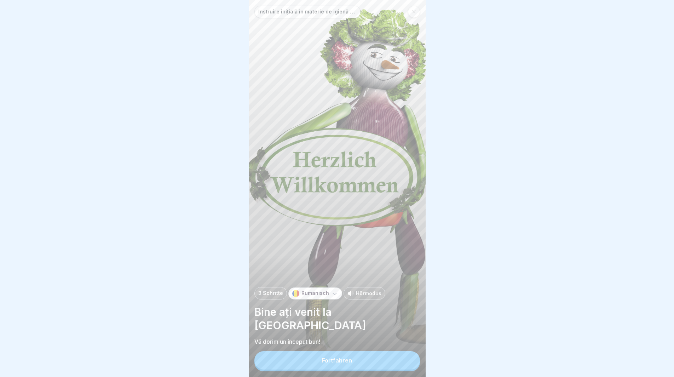
click at [347, 364] on div "Fortfahren" at bounding box center [337, 360] width 30 height 6
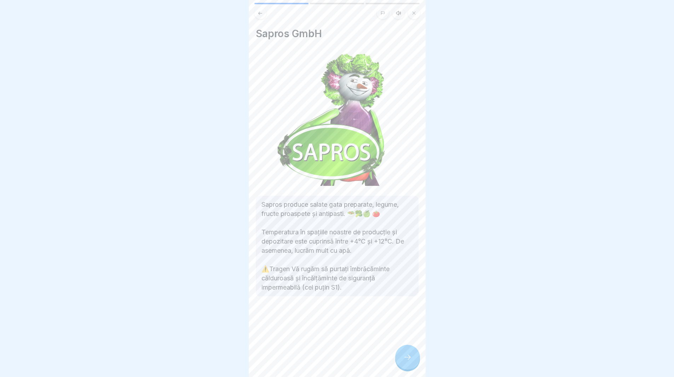
click at [407, 370] on div at bounding box center [407, 357] width 25 height 25
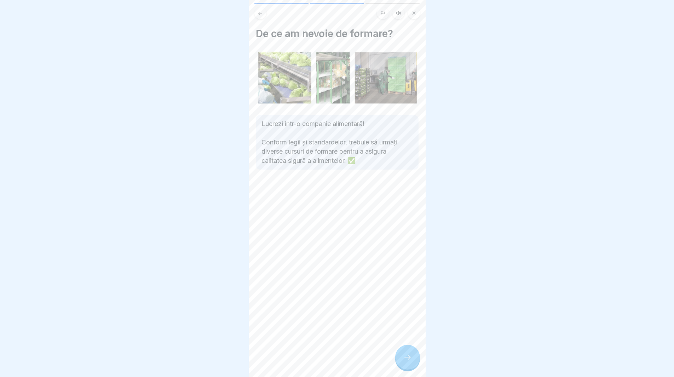
click at [410, 361] on icon at bounding box center [408, 357] width 8 height 8
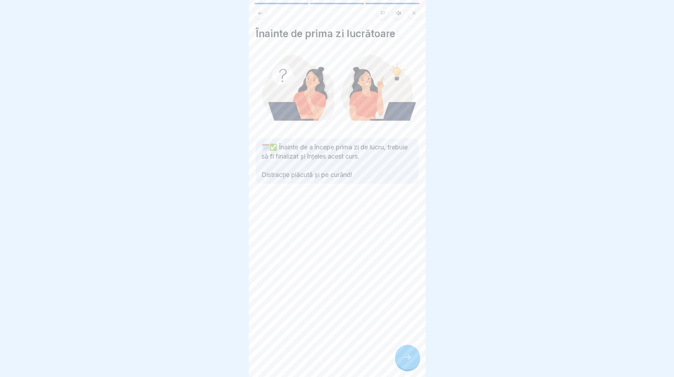
click at [400, 368] on div at bounding box center [407, 357] width 25 height 25
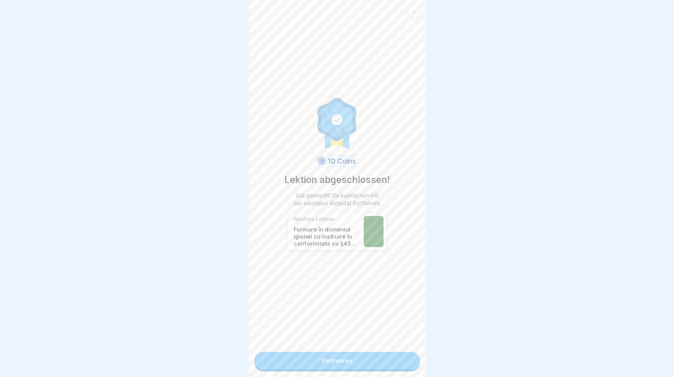
click at [350, 359] on link "Fortfahren" at bounding box center [338, 361] width 166 height 18
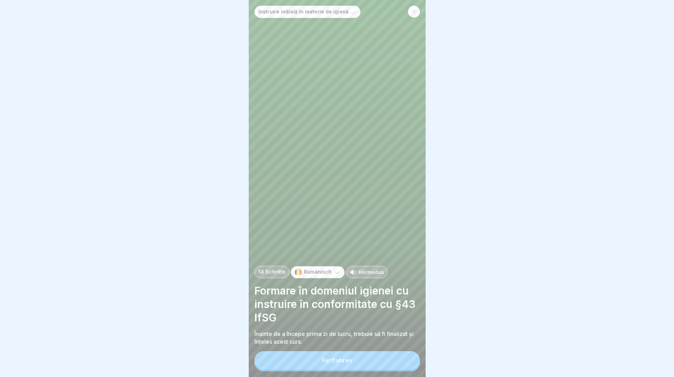
click at [306, 369] on button "Fortfahren" at bounding box center [338, 360] width 166 height 18
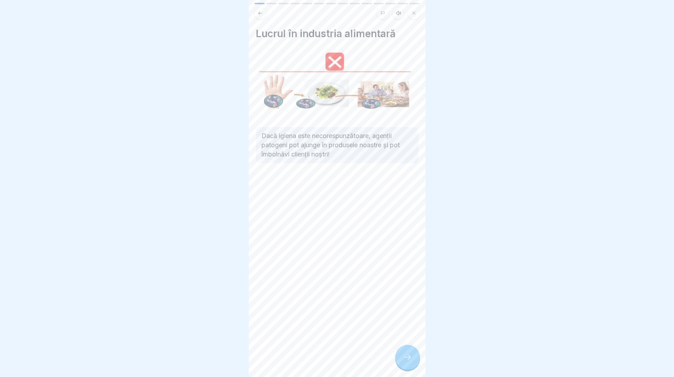
click at [411, 361] on icon at bounding box center [408, 357] width 8 height 8
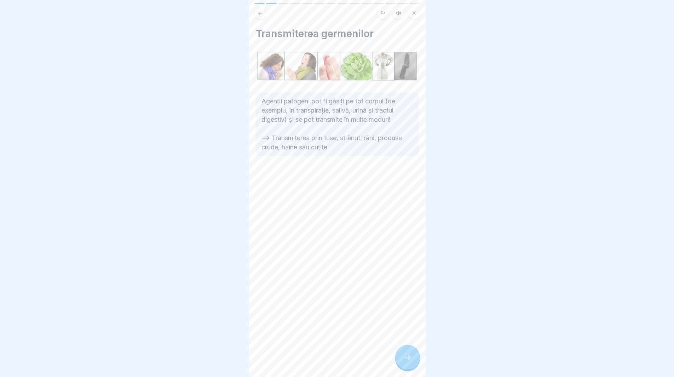
click at [418, 370] on div at bounding box center [407, 357] width 25 height 25
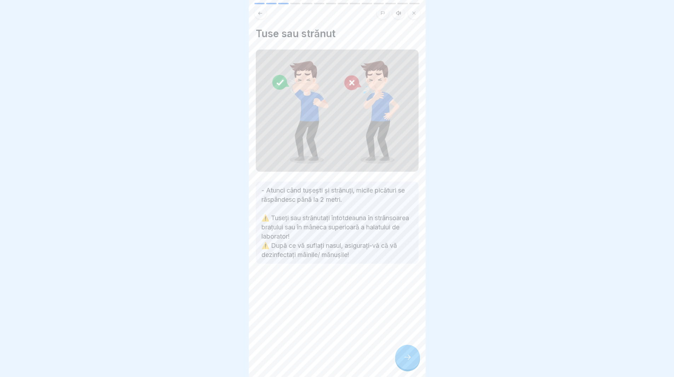
click at [412, 366] on div at bounding box center [407, 357] width 25 height 25
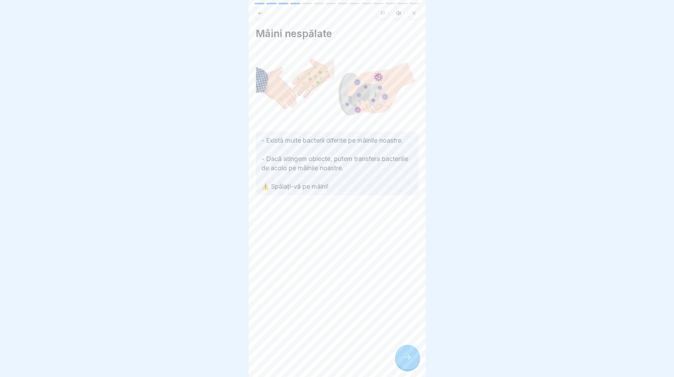
click at [405, 361] on icon at bounding box center [408, 357] width 8 height 8
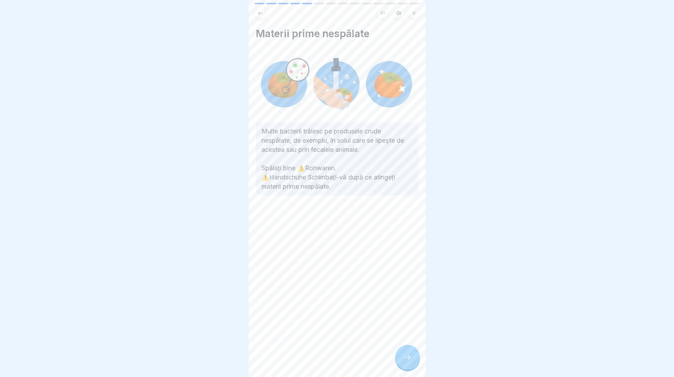
click at [409, 368] on div at bounding box center [407, 357] width 25 height 25
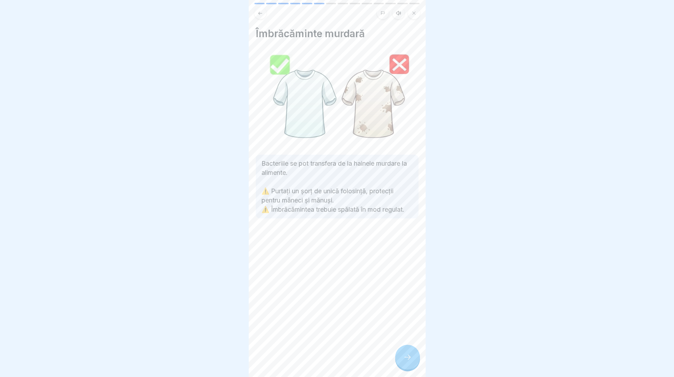
click at [406, 361] on icon at bounding box center [408, 357] width 8 height 8
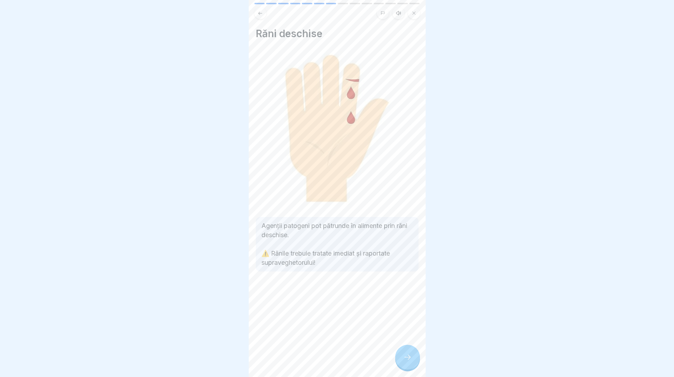
click at [401, 364] on div at bounding box center [407, 357] width 25 height 25
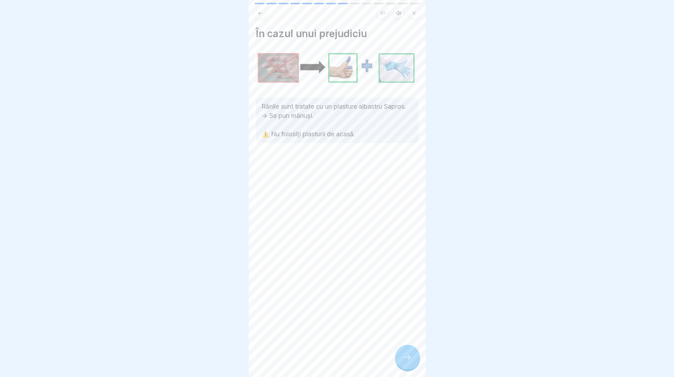
click at [407, 361] on icon at bounding box center [408, 357] width 8 height 8
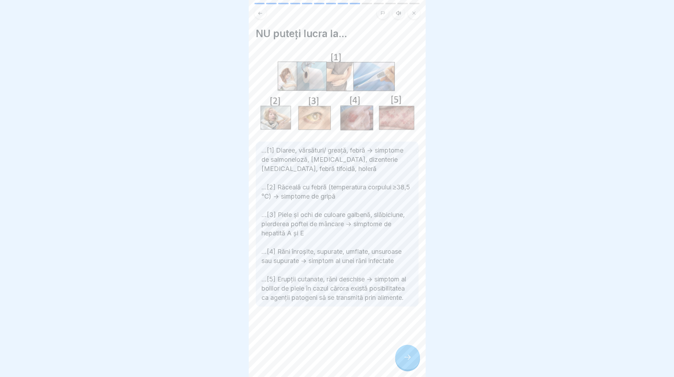
click at [401, 365] on div at bounding box center [407, 357] width 25 height 25
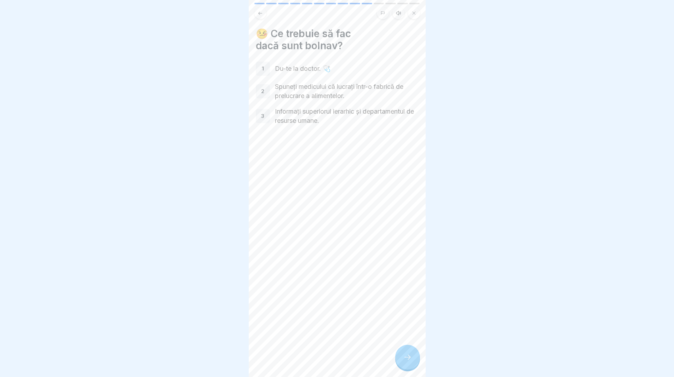
click at [309, 117] on p "Informați superiorul ierarhic și departamentul de resurse umane." at bounding box center [347, 116] width 144 height 18
click at [399, 365] on div at bounding box center [407, 357] width 25 height 25
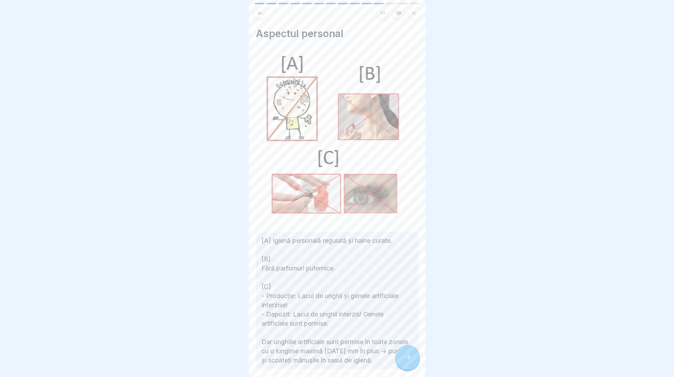
click at [410, 361] on icon at bounding box center [408, 357] width 8 height 8
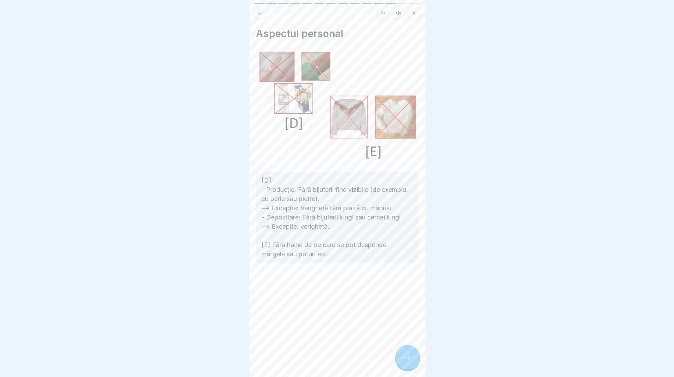
click at [409, 357] on div at bounding box center [407, 357] width 25 height 25
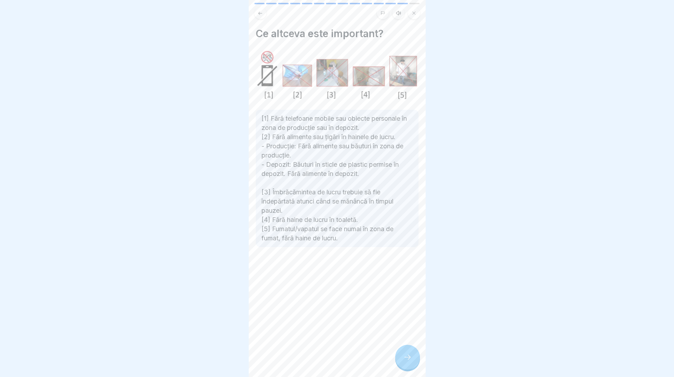
click at [408, 368] on div at bounding box center [407, 357] width 25 height 25
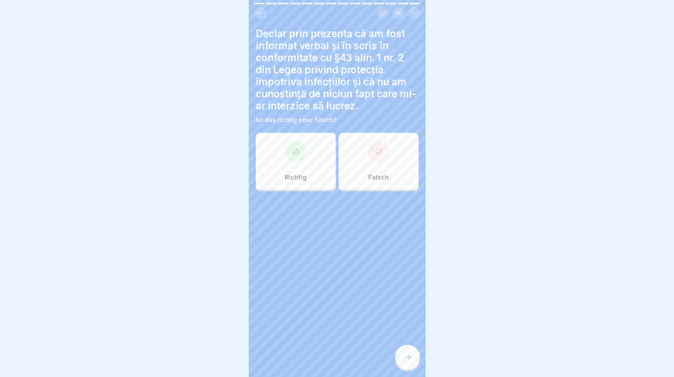
click at [293, 171] on div "Richtig" at bounding box center [296, 161] width 80 height 57
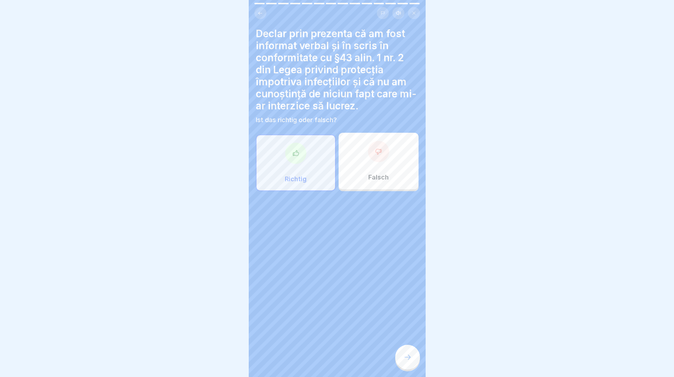
click at [415, 363] on div at bounding box center [407, 357] width 25 height 25
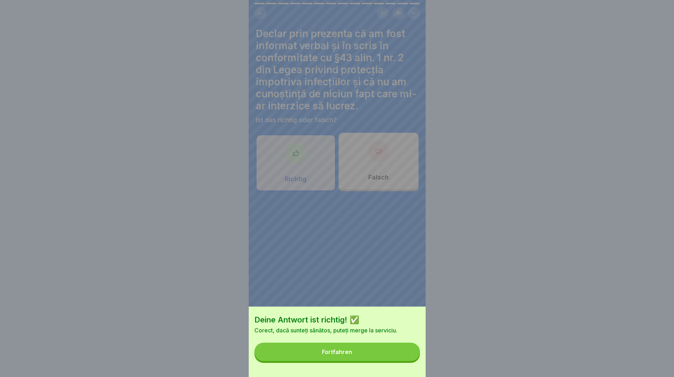
click at [336, 355] on div "Fortfahren" at bounding box center [337, 352] width 30 height 6
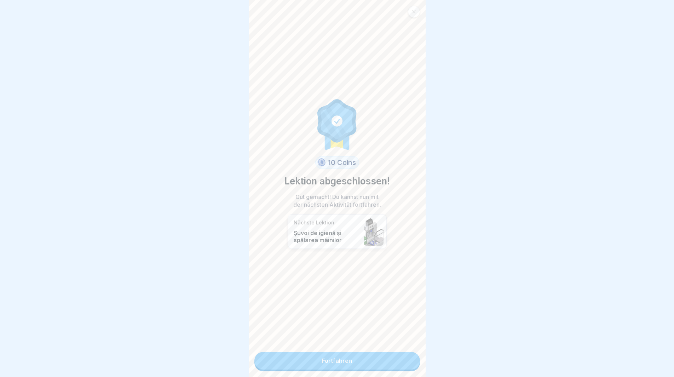
click at [339, 357] on link "Fortfahren" at bounding box center [338, 361] width 166 height 18
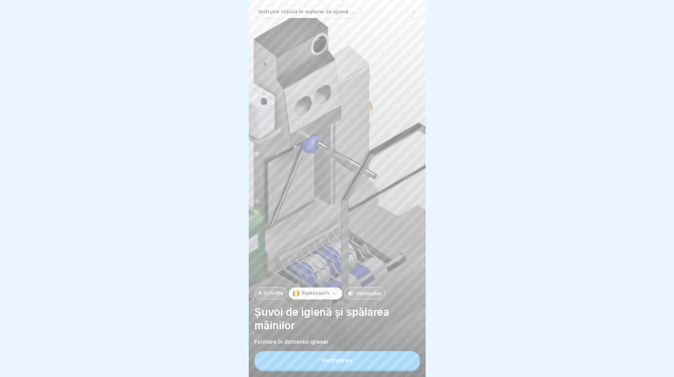
click at [316, 361] on button "Fortfahren" at bounding box center [338, 360] width 166 height 18
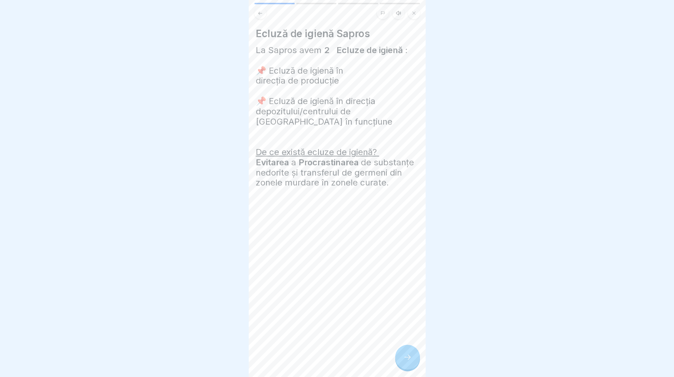
click at [407, 361] on icon at bounding box center [408, 357] width 8 height 8
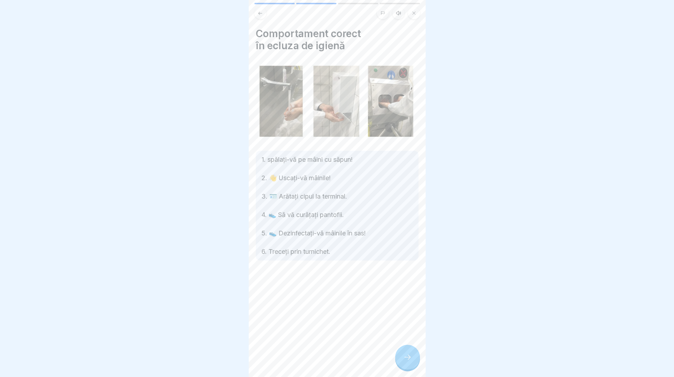
click at [410, 359] on icon at bounding box center [408, 357] width 8 height 8
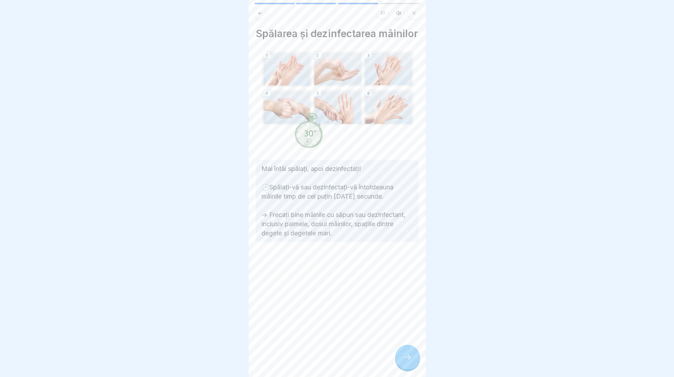
click at [409, 360] on icon at bounding box center [408, 357] width 8 height 8
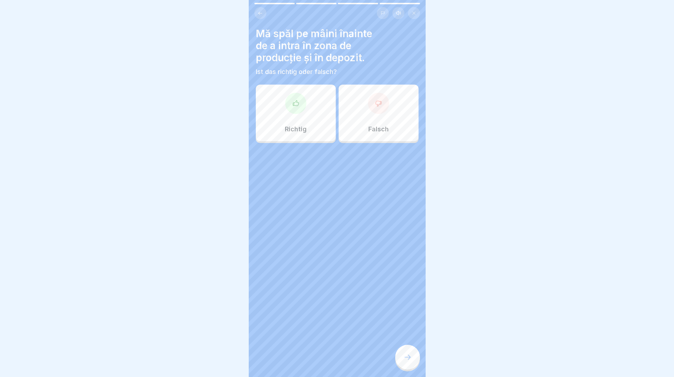
click at [289, 94] on div at bounding box center [295, 103] width 21 height 21
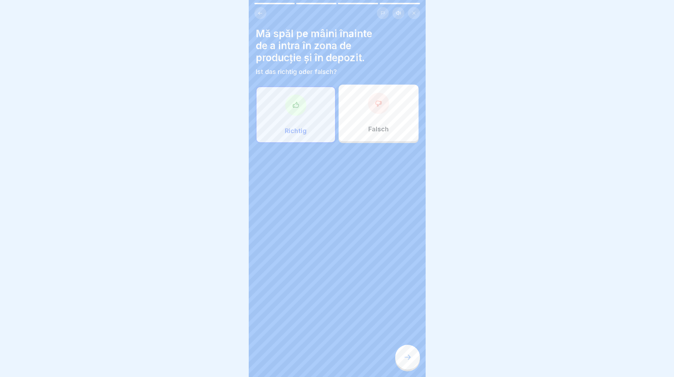
click at [404, 358] on div at bounding box center [407, 357] width 25 height 25
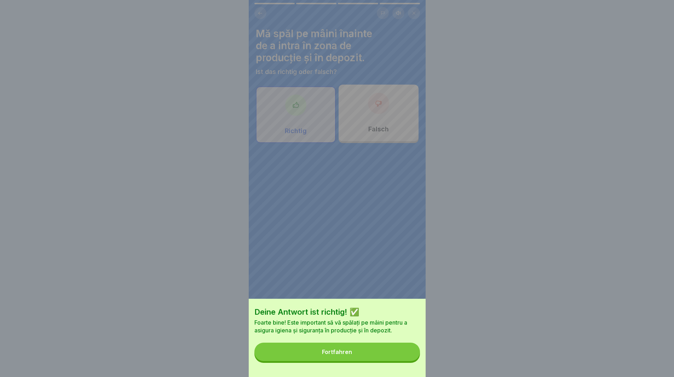
click at [359, 352] on button "Fortfahren" at bounding box center [338, 352] width 166 height 18
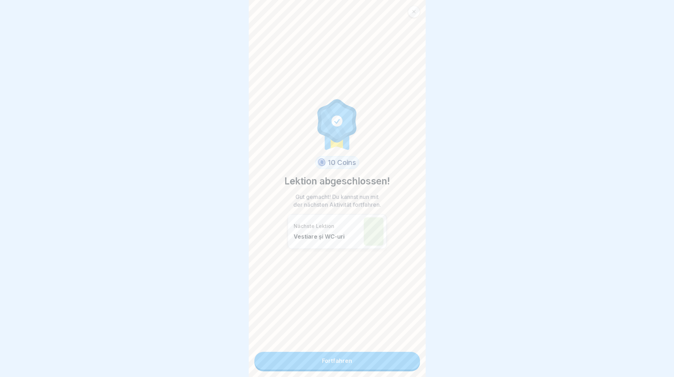
click at [339, 356] on link "Fortfahren" at bounding box center [338, 361] width 166 height 18
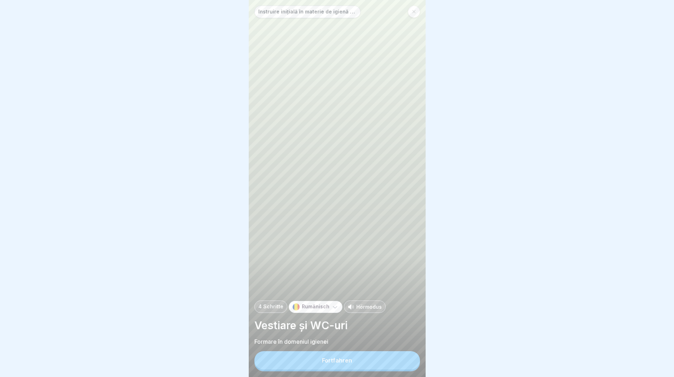
click at [347, 361] on button "Fortfahren" at bounding box center [338, 360] width 166 height 18
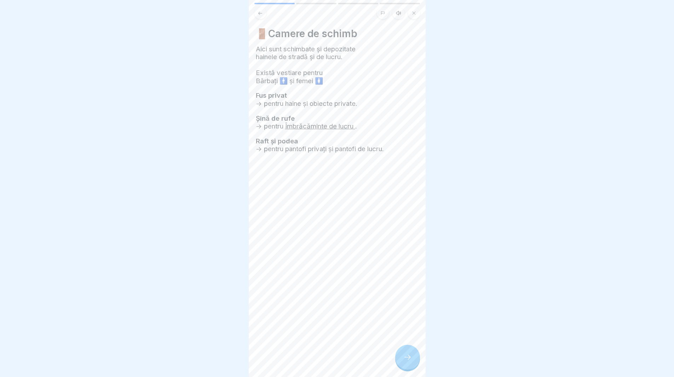
click at [398, 363] on div at bounding box center [407, 357] width 25 height 25
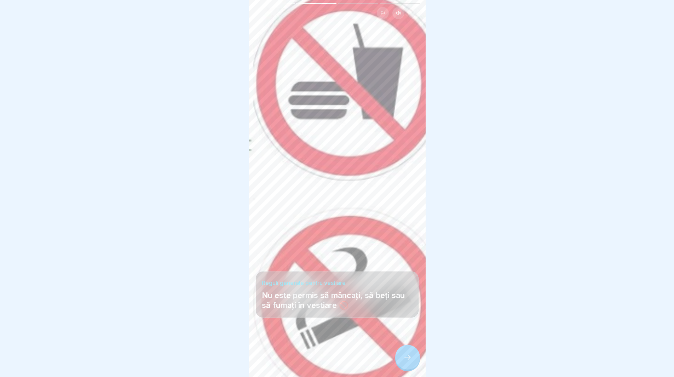
click at [406, 360] on icon at bounding box center [408, 357] width 8 height 8
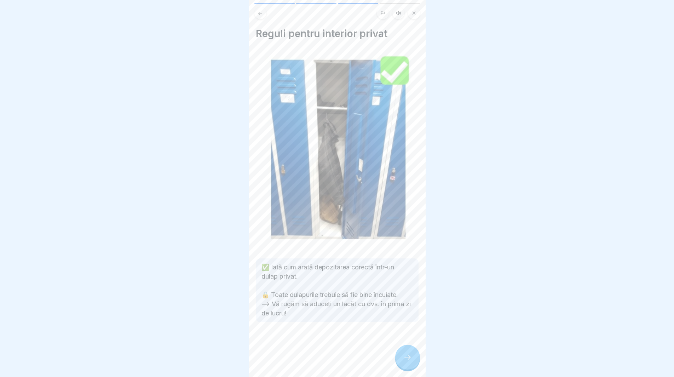
click at [410, 361] on icon at bounding box center [408, 357] width 8 height 8
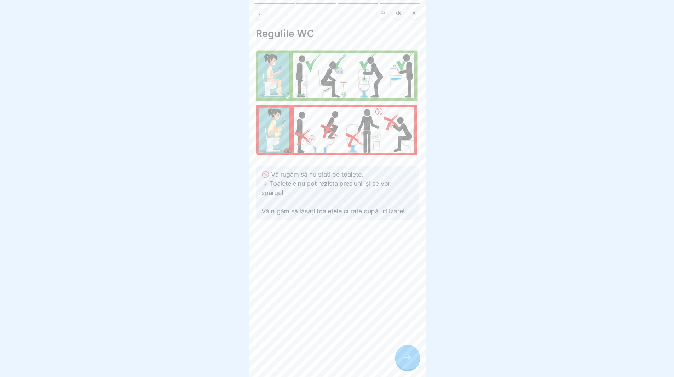
click at [408, 361] on icon at bounding box center [408, 357] width 8 height 8
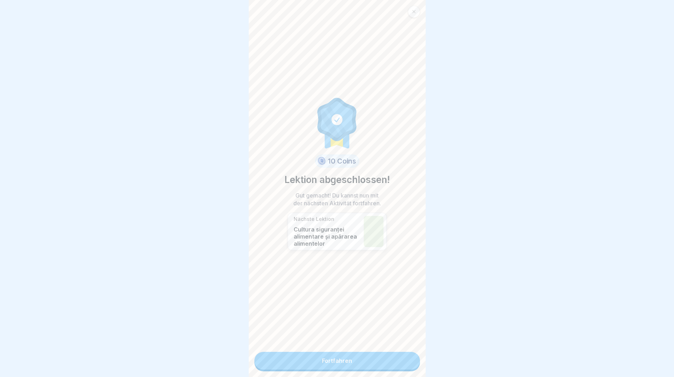
click at [336, 357] on link "Fortfahren" at bounding box center [338, 361] width 166 height 18
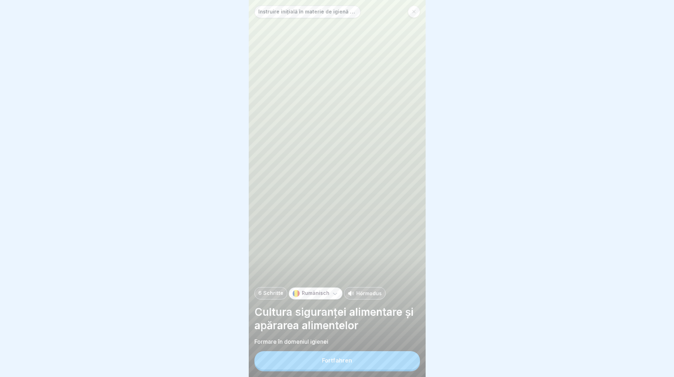
click at [332, 364] on div "Fortfahren" at bounding box center [337, 360] width 30 height 6
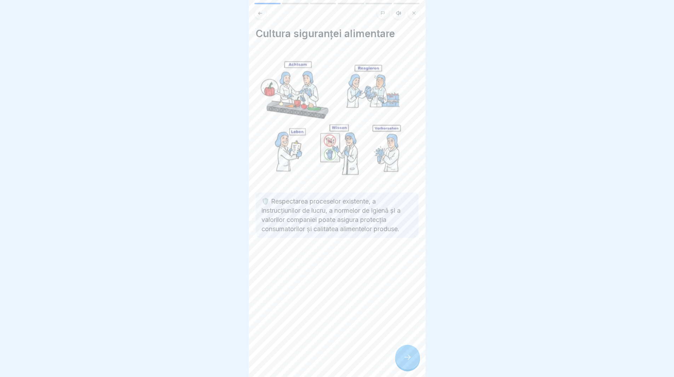
click at [414, 367] on div at bounding box center [407, 357] width 25 height 25
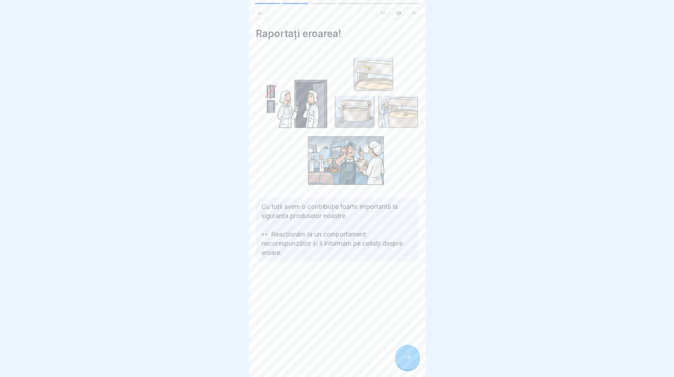
click at [414, 367] on div at bounding box center [407, 357] width 25 height 25
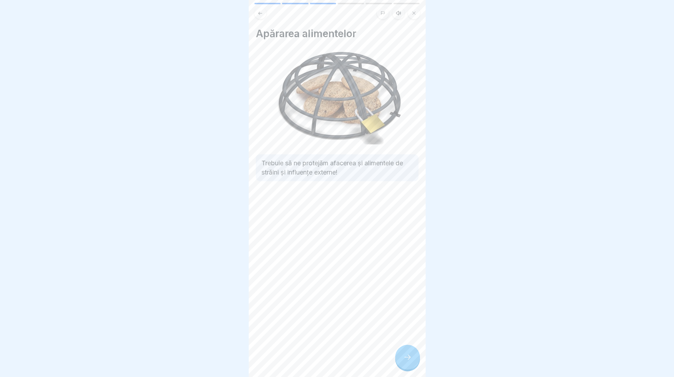
click at [414, 367] on div at bounding box center [407, 357] width 25 height 25
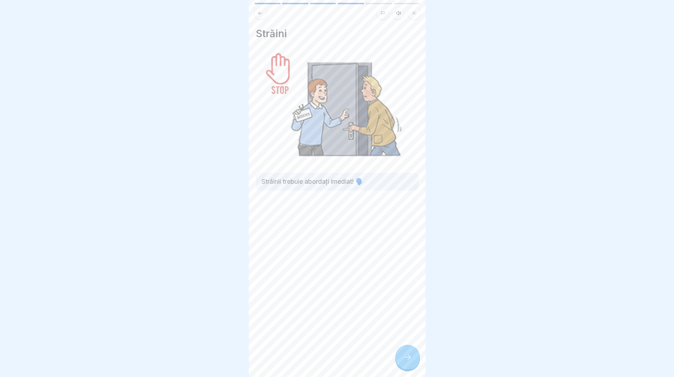
click at [400, 362] on div at bounding box center [407, 357] width 25 height 25
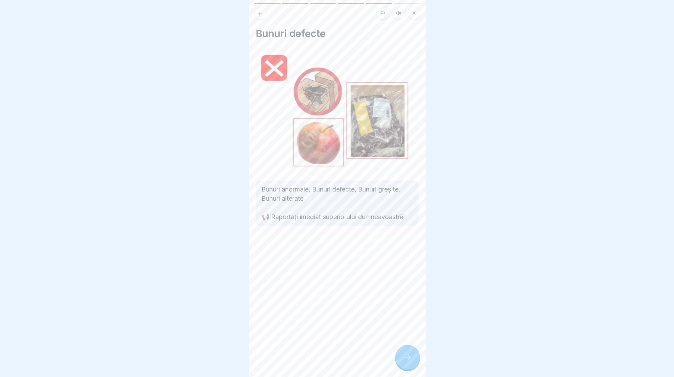
click at [401, 358] on div at bounding box center [407, 357] width 25 height 25
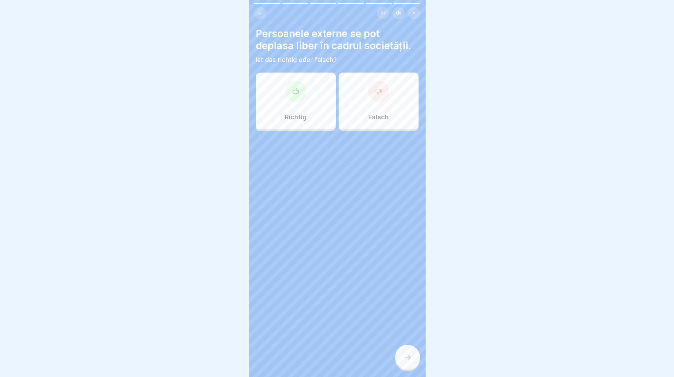
click at [339, 236] on div "Persoanele externe se pot deplasa liber în cadrul societății. Ist das richtig o…" at bounding box center [337, 188] width 177 height 377
click at [408, 360] on icon at bounding box center [408, 357] width 8 height 8
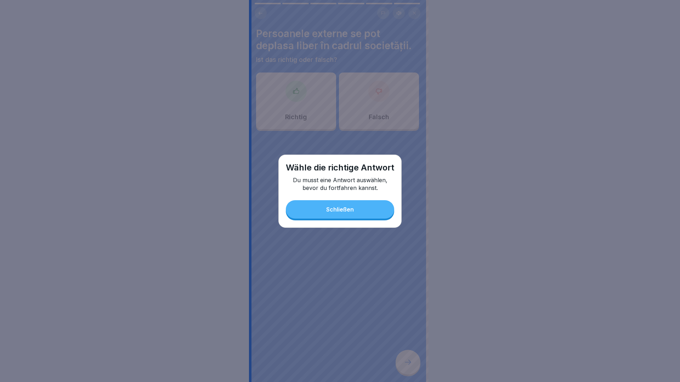
click at [358, 207] on button "Schließen" at bounding box center [340, 209] width 108 height 18
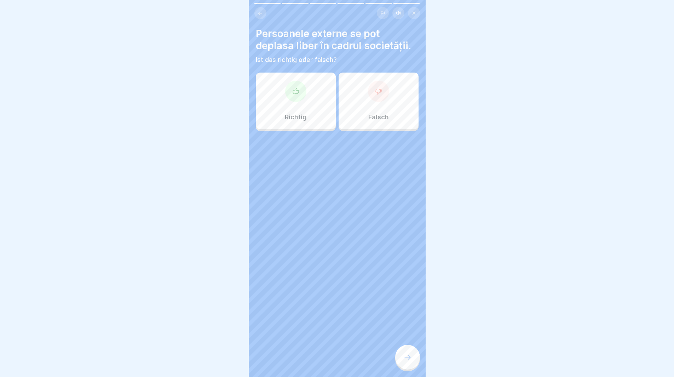
click at [280, 98] on div "Richtig" at bounding box center [296, 101] width 80 height 57
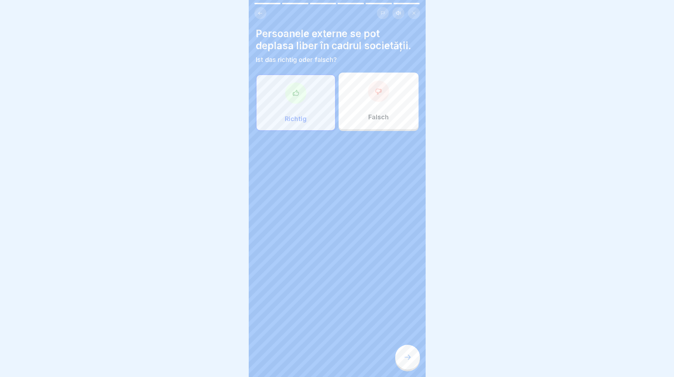
click at [399, 364] on div at bounding box center [407, 357] width 25 height 25
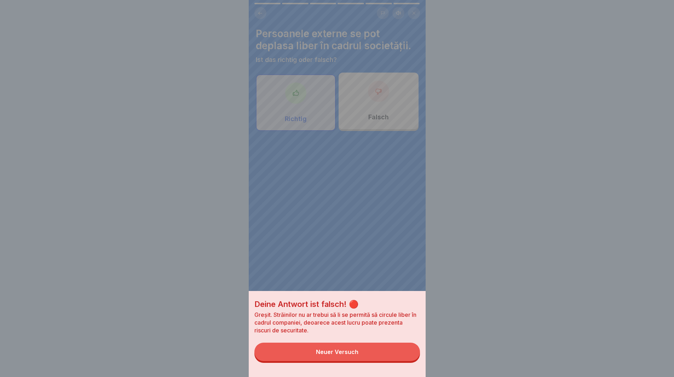
click at [305, 358] on button "Neuer Versuch" at bounding box center [338, 352] width 166 height 18
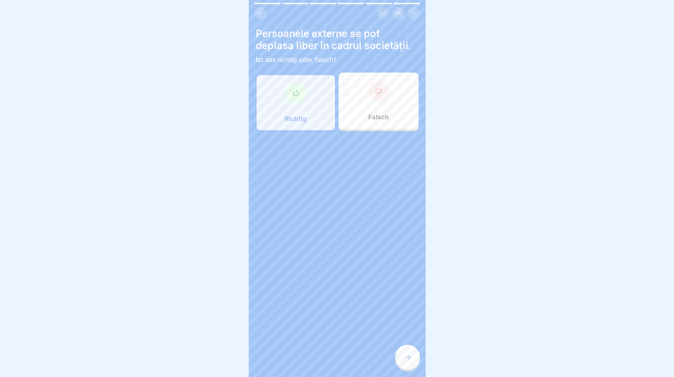
click at [371, 96] on div at bounding box center [378, 91] width 21 height 21
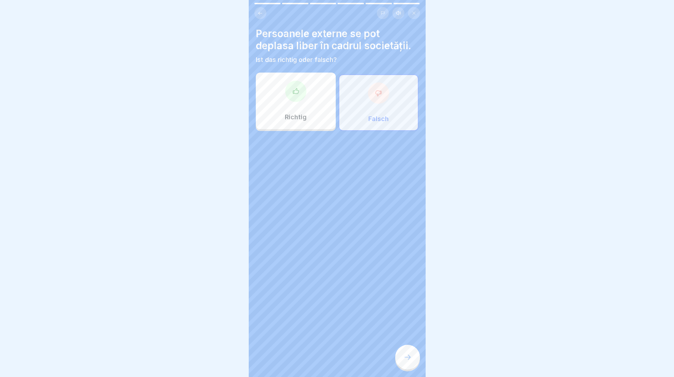
click at [405, 360] on icon at bounding box center [408, 357] width 8 height 8
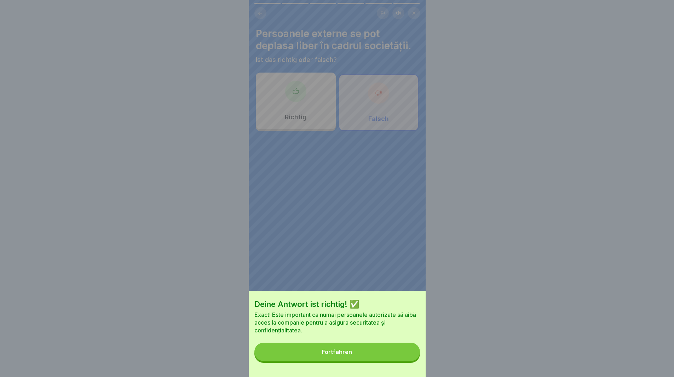
click at [341, 355] on div "Fortfahren" at bounding box center [337, 352] width 30 height 6
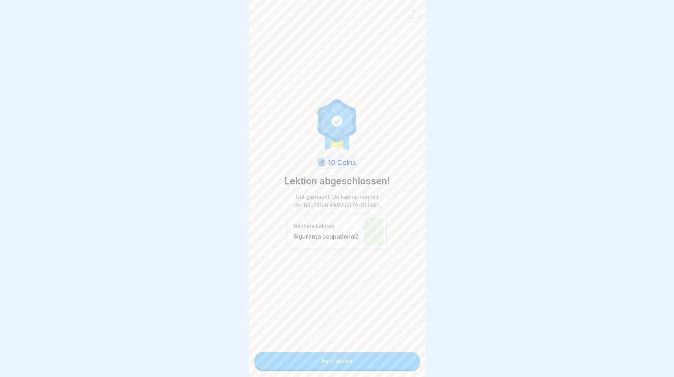
click at [336, 363] on link "Fortfahren" at bounding box center [338, 361] width 166 height 18
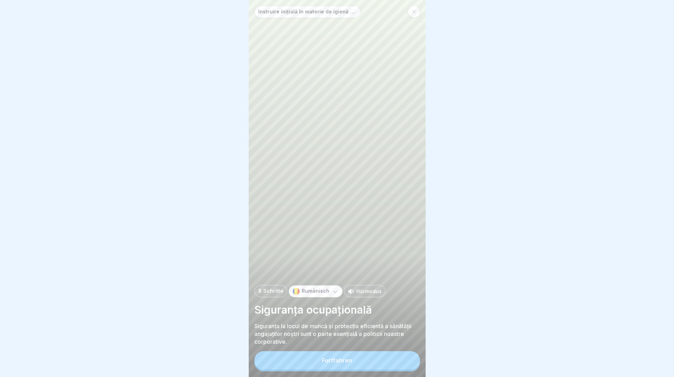
click at [335, 362] on button "Fortfahren" at bounding box center [338, 360] width 166 height 18
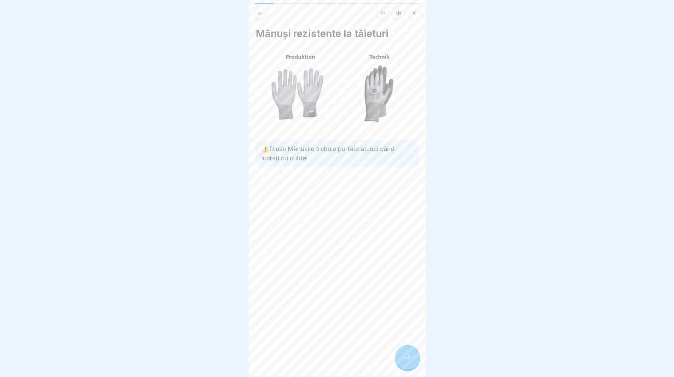
click at [406, 361] on icon at bounding box center [408, 357] width 8 height 8
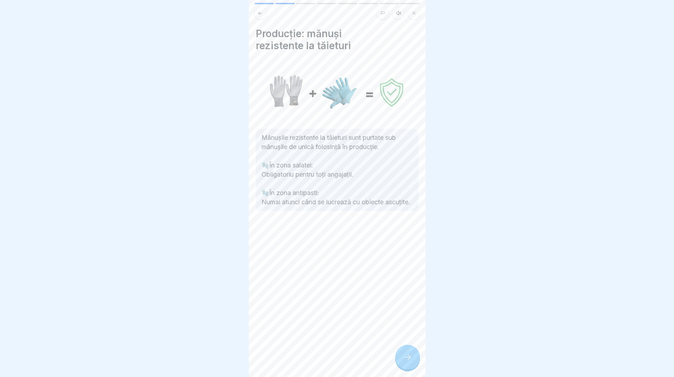
click at [406, 361] on icon at bounding box center [408, 357] width 8 height 8
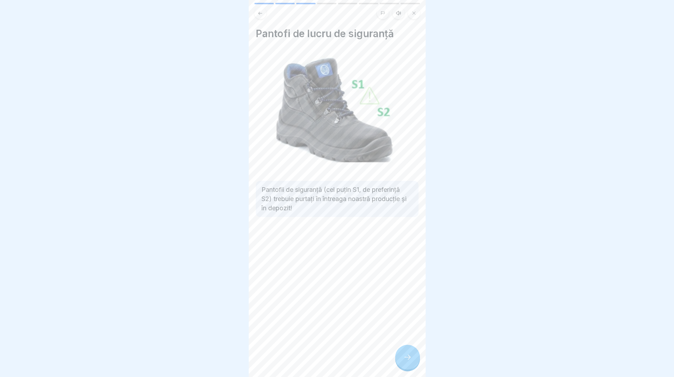
click at [405, 361] on icon at bounding box center [408, 357] width 8 height 8
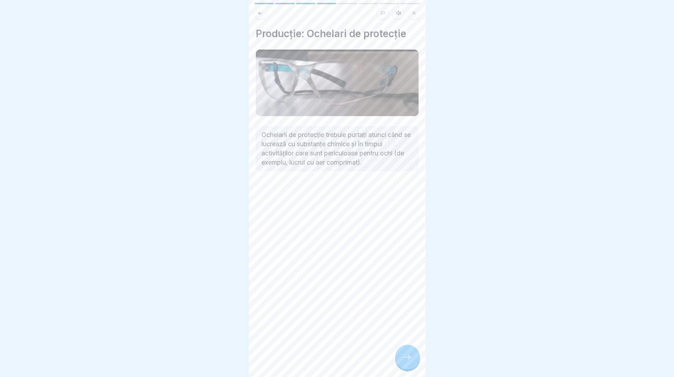
click at [405, 361] on icon at bounding box center [408, 357] width 8 height 8
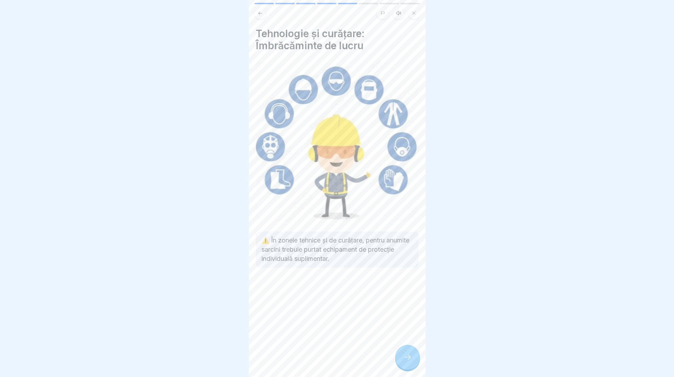
click at [406, 359] on icon at bounding box center [408, 357] width 8 height 8
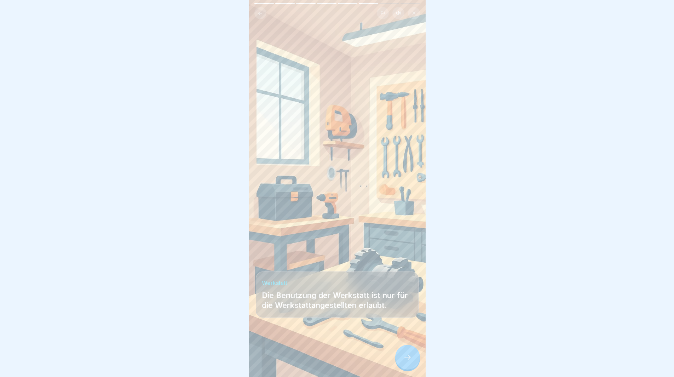
click at [406, 359] on icon at bounding box center [408, 357] width 8 height 8
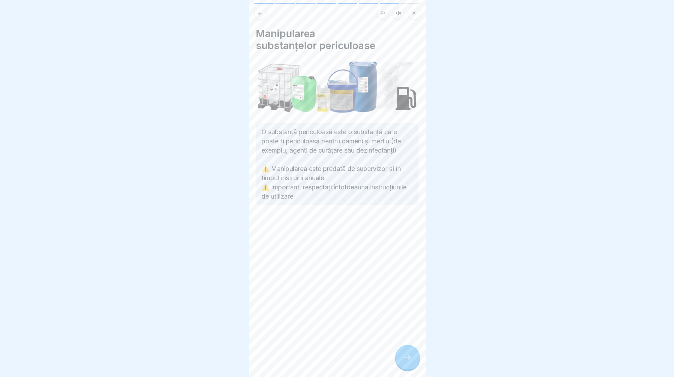
click at [401, 356] on div at bounding box center [407, 357] width 25 height 25
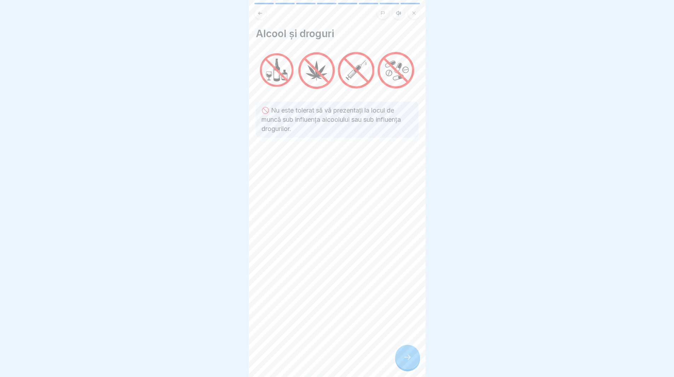
click at [401, 365] on div at bounding box center [407, 357] width 25 height 25
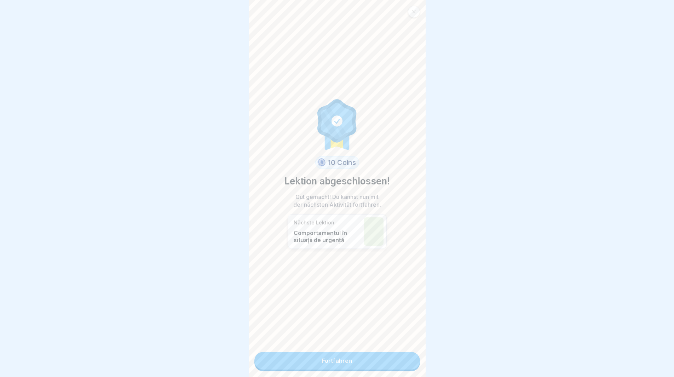
click at [379, 361] on link "Fortfahren" at bounding box center [338, 361] width 166 height 18
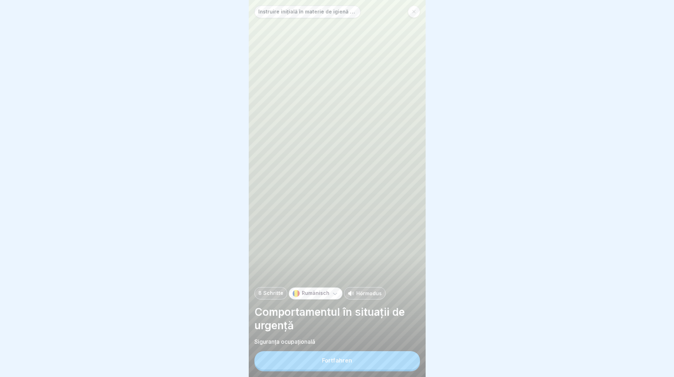
click at [351, 364] on div "Fortfahren" at bounding box center [337, 360] width 30 height 6
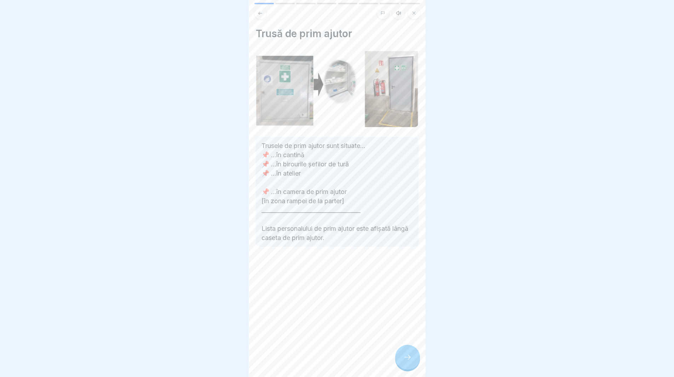
click at [412, 361] on icon at bounding box center [408, 357] width 8 height 8
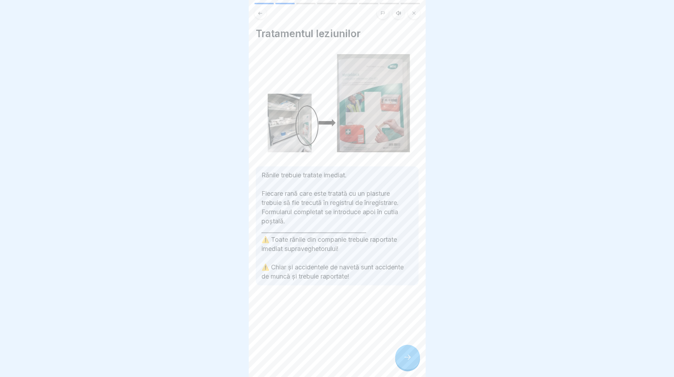
click at [406, 360] on icon at bounding box center [408, 357] width 8 height 8
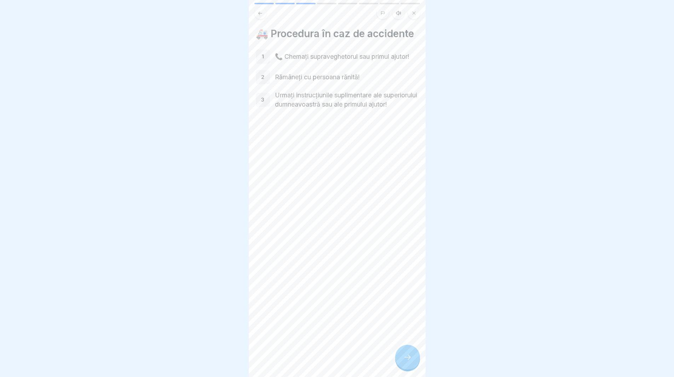
click at [412, 367] on div at bounding box center [407, 357] width 25 height 25
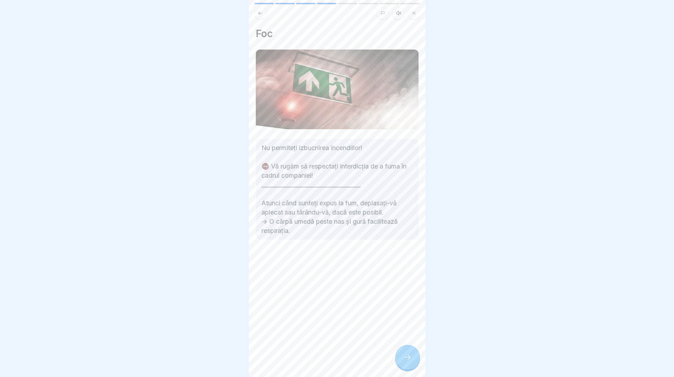
click at [401, 367] on div at bounding box center [407, 357] width 25 height 25
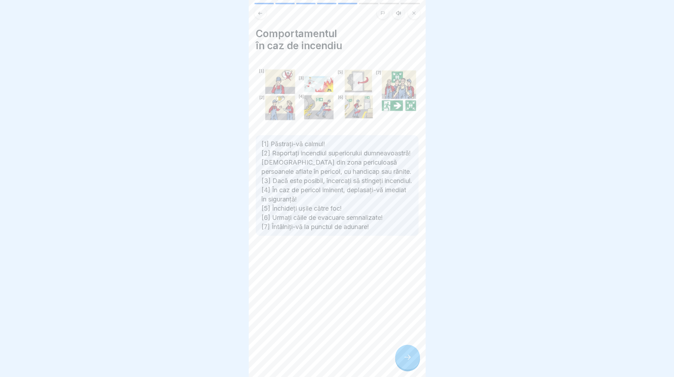
click at [409, 361] on icon at bounding box center [408, 357] width 8 height 8
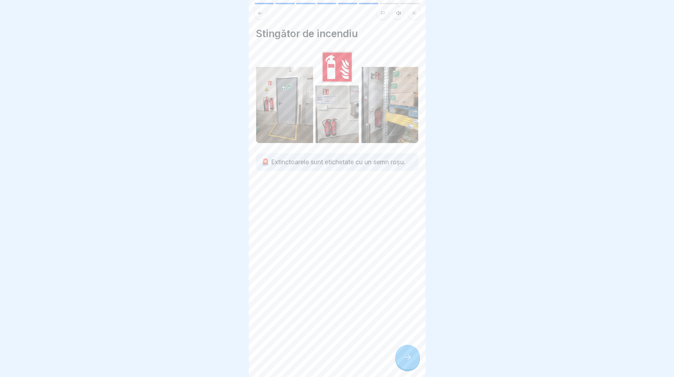
click at [398, 353] on div "Stingător de incendiu 🚨 Extinctoarele sunt etichetate cu un semn roșu." at bounding box center [337, 188] width 177 height 377
click at [401, 360] on div at bounding box center [407, 357] width 25 height 25
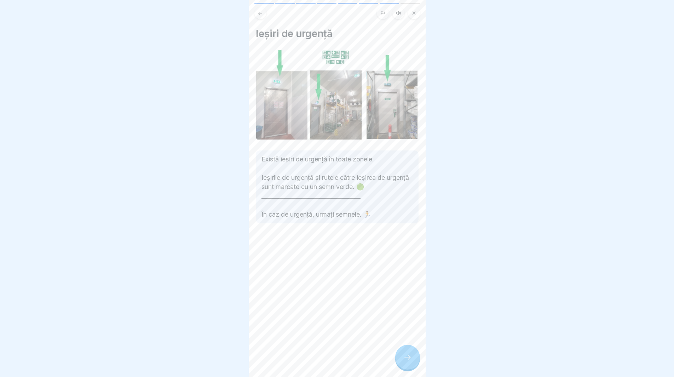
click at [410, 359] on div at bounding box center [407, 357] width 25 height 25
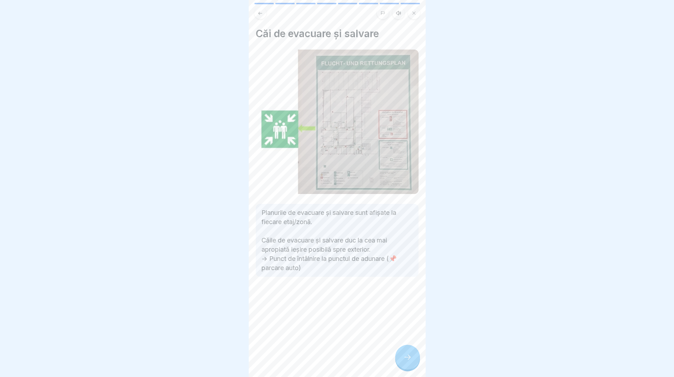
click at [411, 361] on icon at bounding box center [408, 357] width 8 height 8
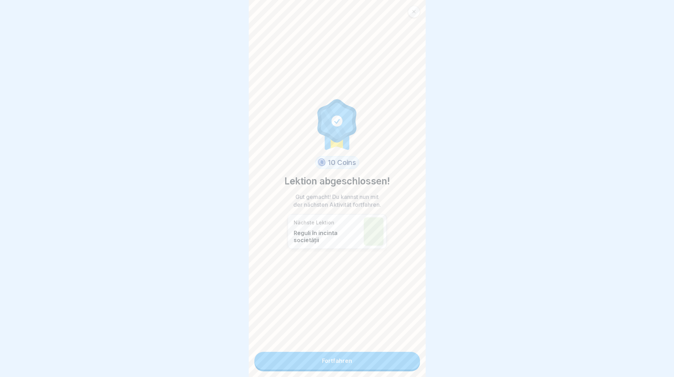
click at [384, 364] on link "Fortfahren" at bounding box center [338, 361] width 166 height 18
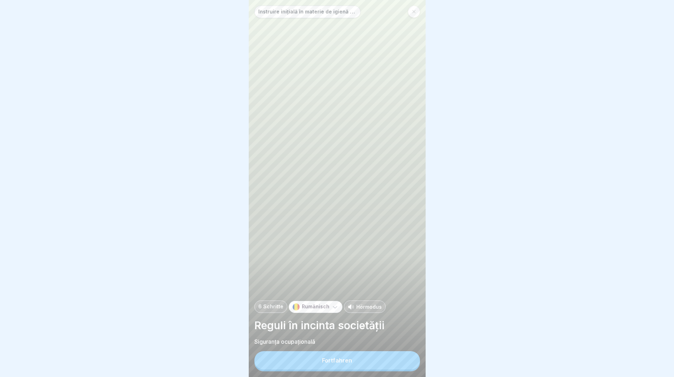
click at [346, 363] on button "Fortfahren" at bounding box center [338, 360] width 166 height 18
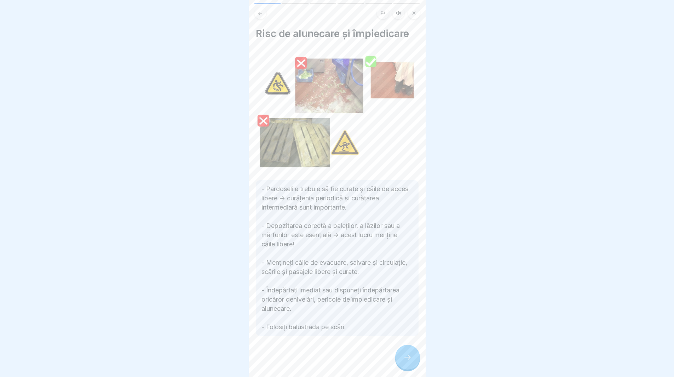
click at [404, 361] on icon at bounding box center [408, 357] width 8 height 8
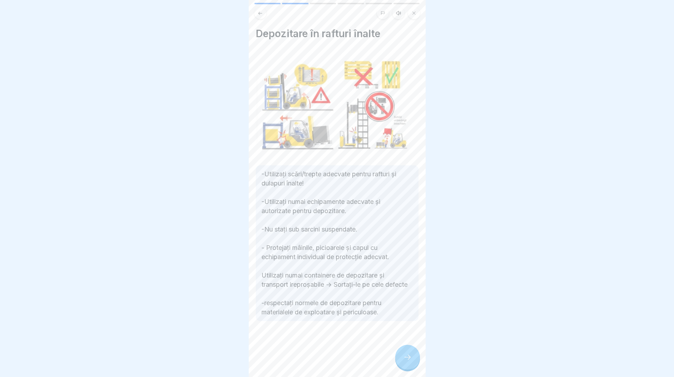
click at [404, 361] on icon at bounding box center [408, 357] width 8 height 8
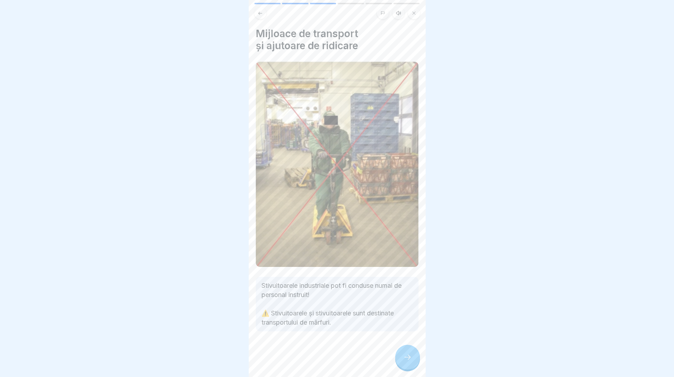
click at [399, 348] on div at bounding box center [337, 352] width 163 height 42
click at [400, 358] on div at bounding box center [407, 357] width 25 height 25
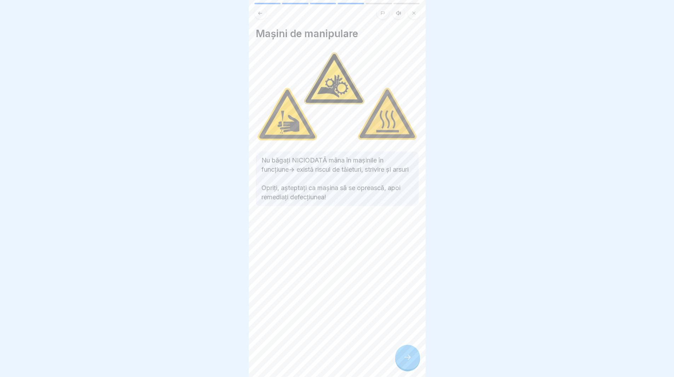
click at [400, 357] on div at bounding box center [407, 357] width 25 height 25
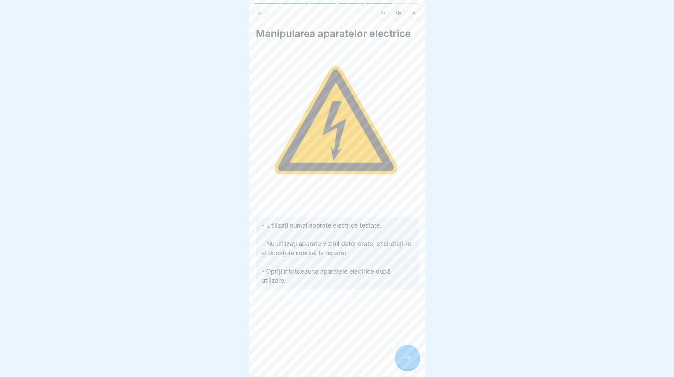
click at [400, 357] on div at bounding box center [407, 357] width 25 height 25
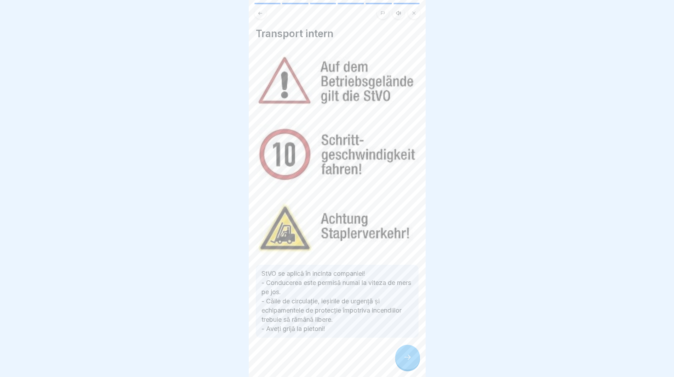
click at [400, 357] on div at bounding box center [407, 357] width 25 height 25
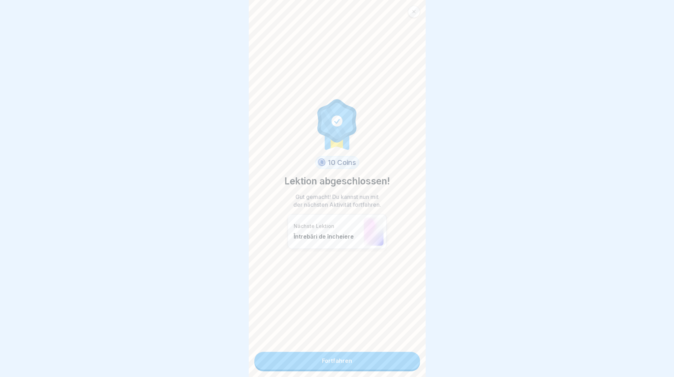
click at [381, 364] on link "Fortfahren" at bounding box center [338, 361] width 166 height 18
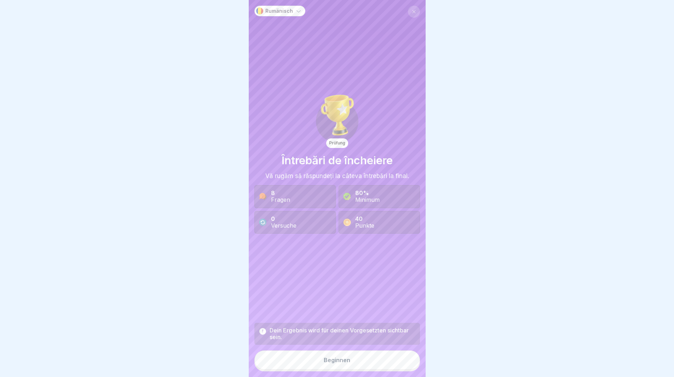
click at [316, 366] on button "Beginnen" at bounding box center [338, 360] width 166 height 19
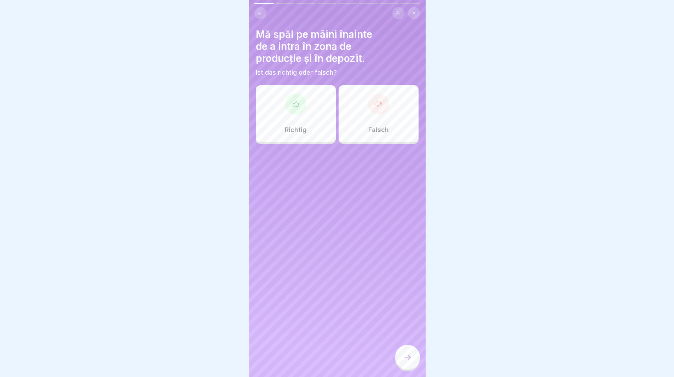
click at [295, 114] on div at bounding box center [295, 103] width 21 height 21
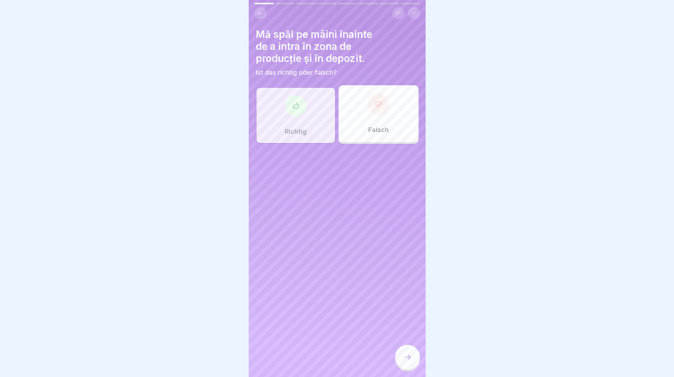
click at [404, 361] on icon at bounding box center [408, 357] width 8 height 8
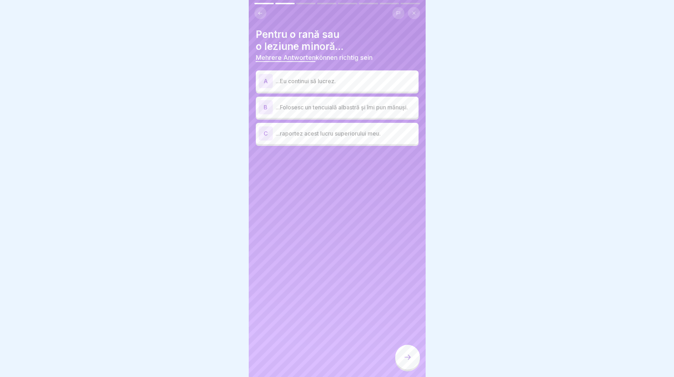
click at [309, 106] on p "...Folosesc un tencuială albastră și îmi pun mănuși." at bounding box center [346, 107] width 140 height 8
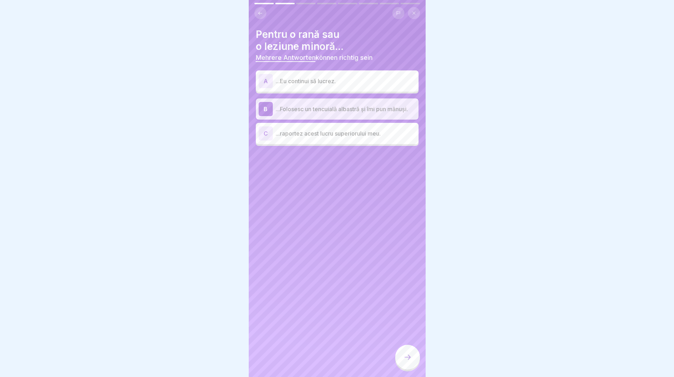
click at [397, 358] on div at bounding box center [407, 357] width 25 height 25
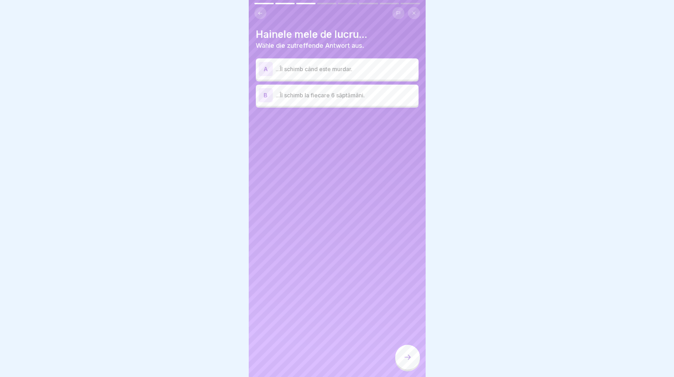
click at [255, 10] on div at bounding box center [338, 13] width 166 height 12
click at [259, 14] on icon at bounding box center [260, 13] width 5 height 5
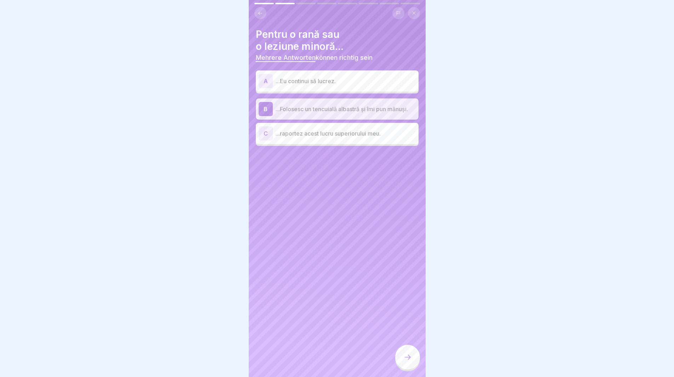
click at [303, 82] on p "...Eu continui să lucrez." at bounding box center [346, 81] width 140 height 8
click at [321, 106] on p "...Folosesc un tencuială albastră și îmi pun mănuși." at bounding box center [346, 109] width 140 height 8
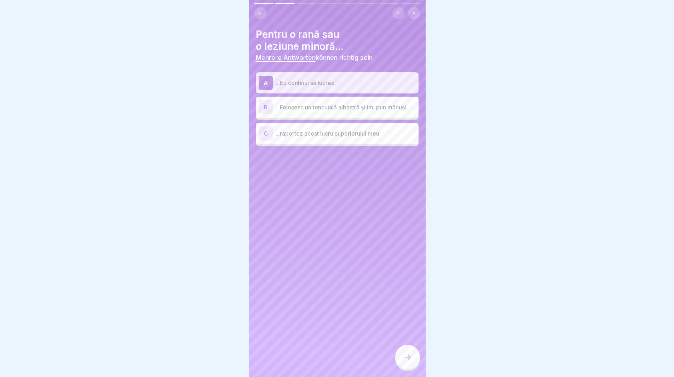
click at [405, 361] on icon at bounding box center [408, 357] width 8 height 8
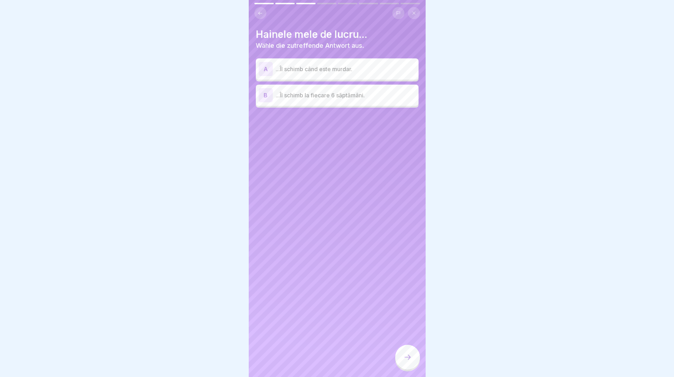
click at [260, 13] on icon at bounding box center [260, 12] width 4 height 3
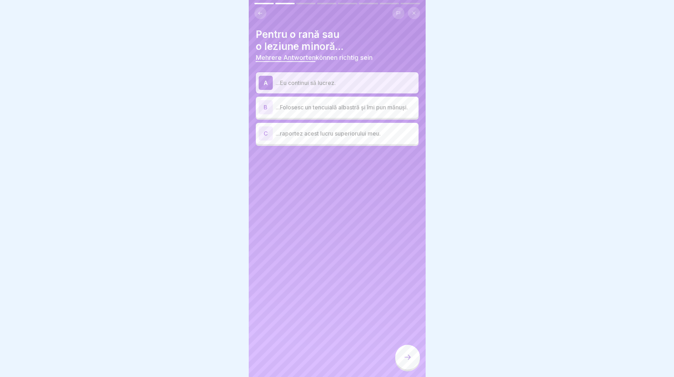
click at [285, 112] on p "...Folosesc un tencuială albastră și îmi pun mănuși." at bounding box center [346, 107] width 140 height 8
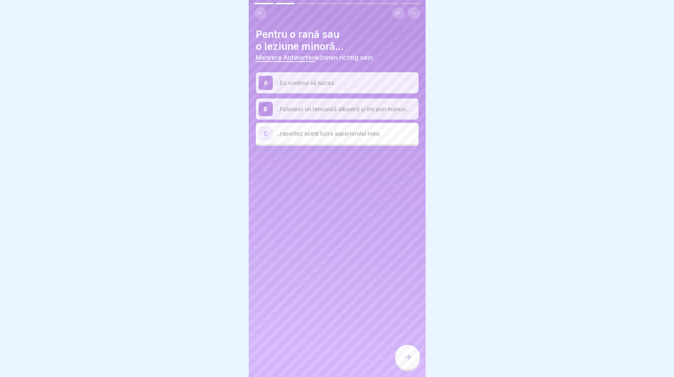
click at [406, 358] on div at bounding box center [407, 357] width 25 height 25
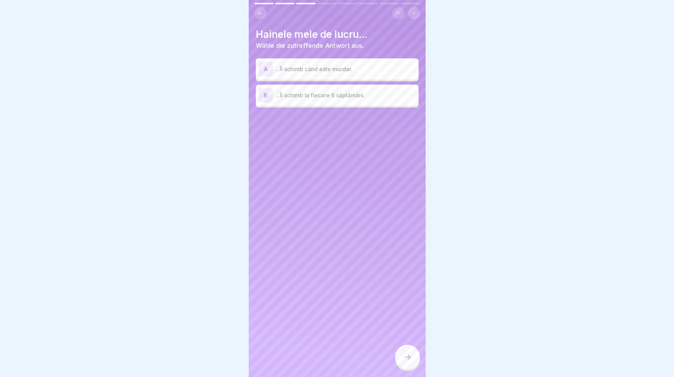
click at [306, 69] on p "...Îl schimb când este murdar." at bounding box center [346, 69] width 140 height 8
click at [397, 359] on div at bounding box center [407, 357] width 25 height 25
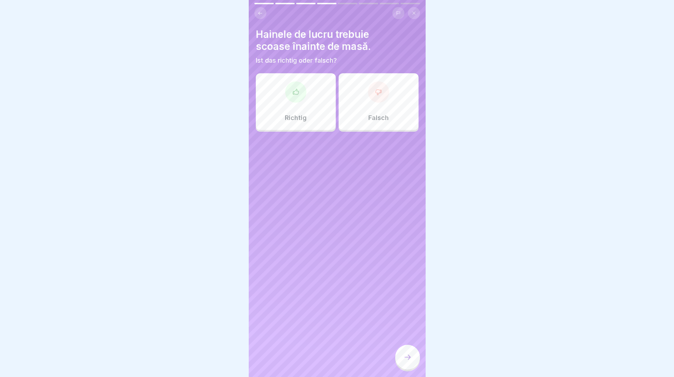
click at [293, 112] on div "Richtig" at bounding box center [296, 101] width 80 height 57
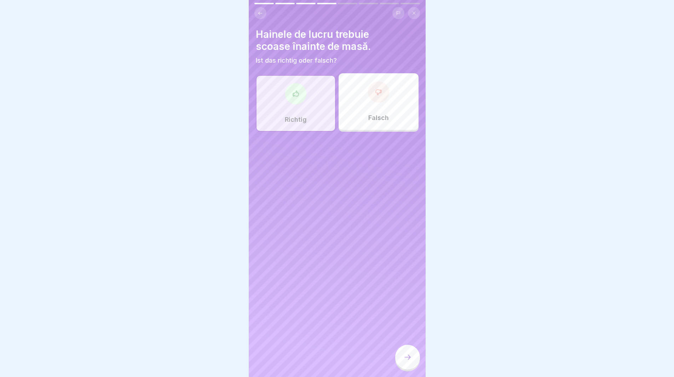
click at [409, 369] on div at bounding box center [407, 357] width 25 height 25
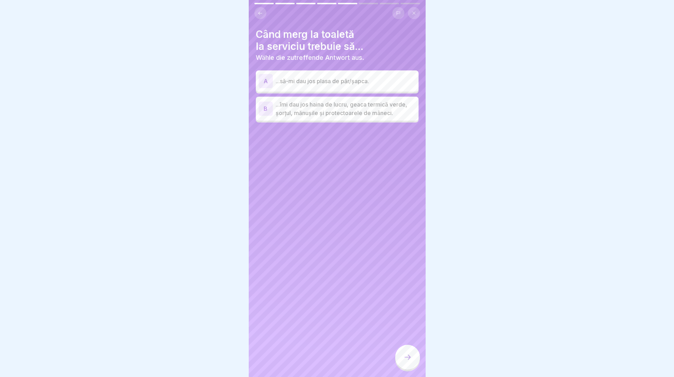
click at [352, 109] on p "...îmi dau jos haina de lucru, geaca termică verde, șorțul, mănușile și protect…" at bounding box center [346, 108] width 140 height 17
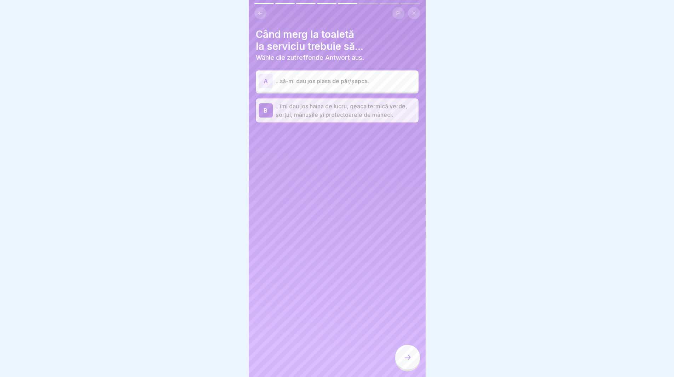
click at [406, 361] on icon at bounding box center [408, 357] width 8 height 8
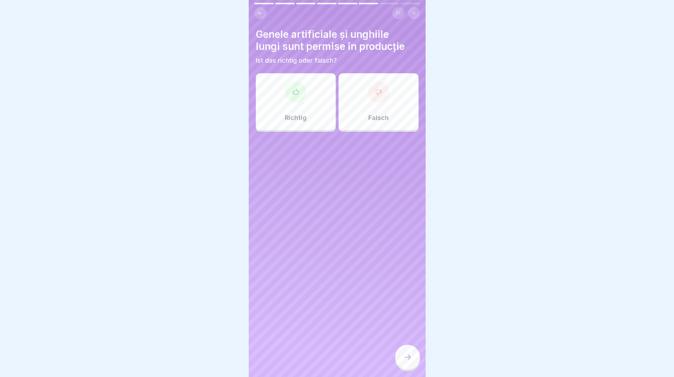
click at [372, 100] on div at bounding box center [378, 91] width 21 height 21
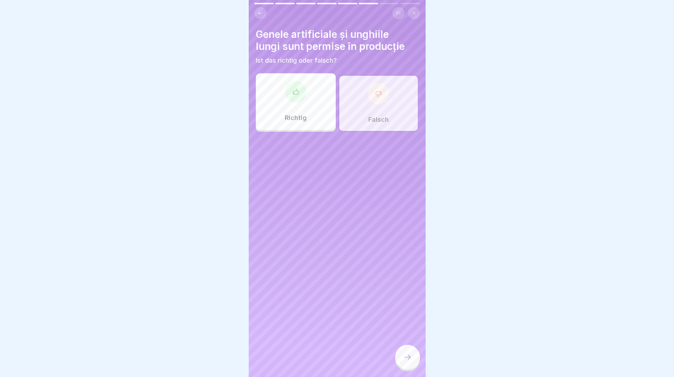
click at [376, 116] on p "Falsch" at bounding box center [379, 120] width 21 height 8
click at [405, 358] on div at bounding box center [407, 357] width 25 height 25
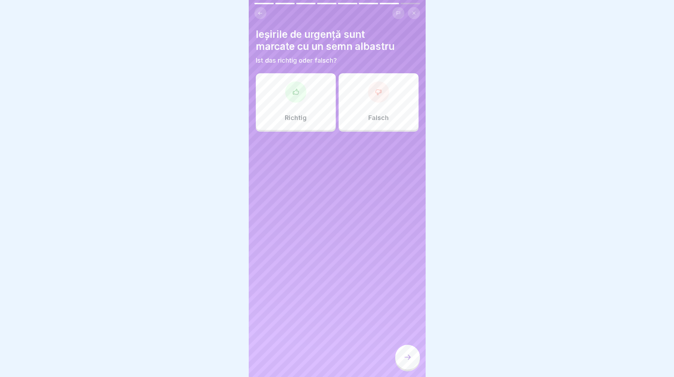
click at [369, 103] on div "Falsch" at bounding box center [379, 101] width 80 height 57
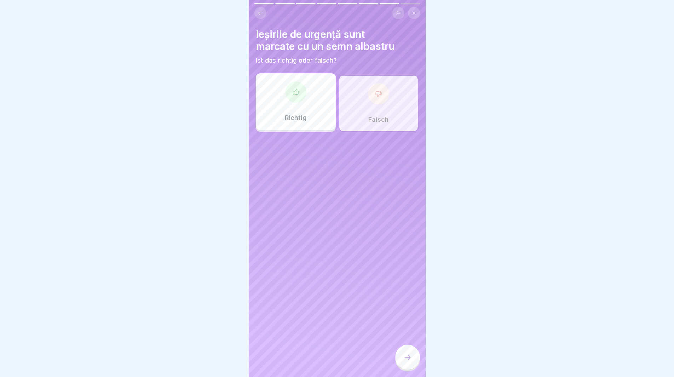
click at [398, 365] on div at bounding box center [407, 357] width 25 height 25
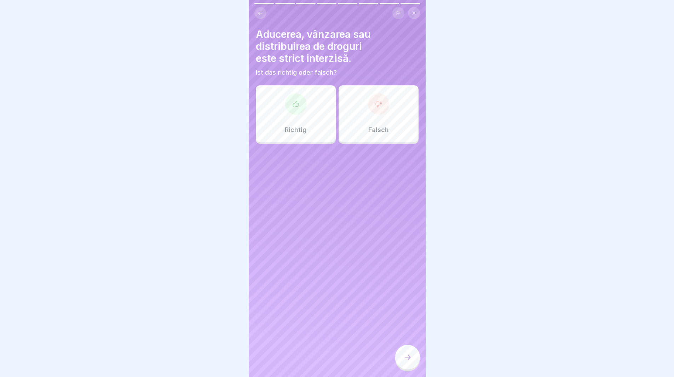
click at [292, 114] on div at bounding box center [295, 103] width 21 height 21
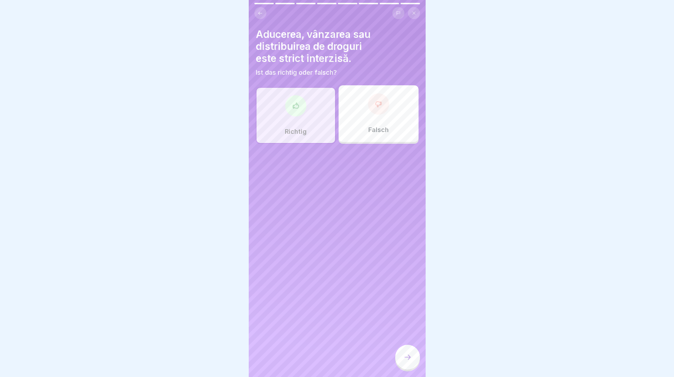
click at [408, 361] on icon at bounding box center [408, 357] width 8 height 8
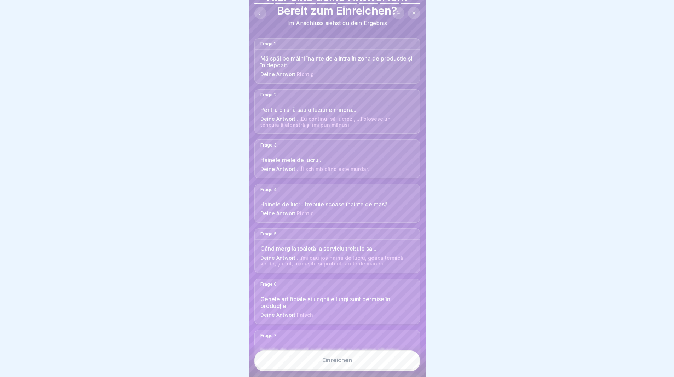
scroll to position [106, 0]
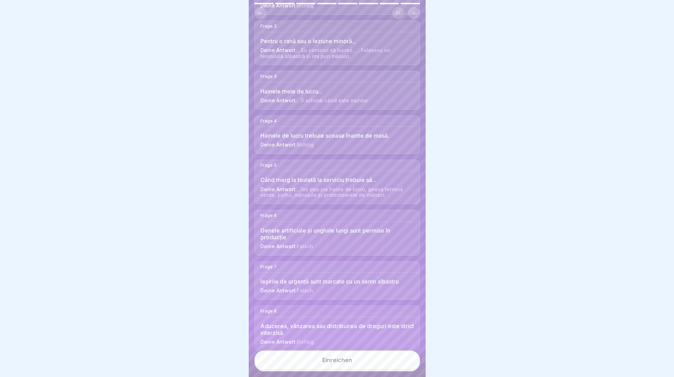
click at [317, 363] on button "Einreichen" at bounding box center [338, 360] width 166 height 19
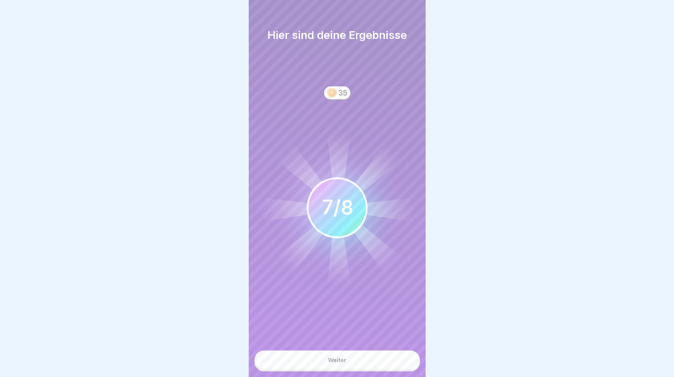
click at [331, 363] on div "Weiter" at bounding box center [337, 360] width 18 height 6
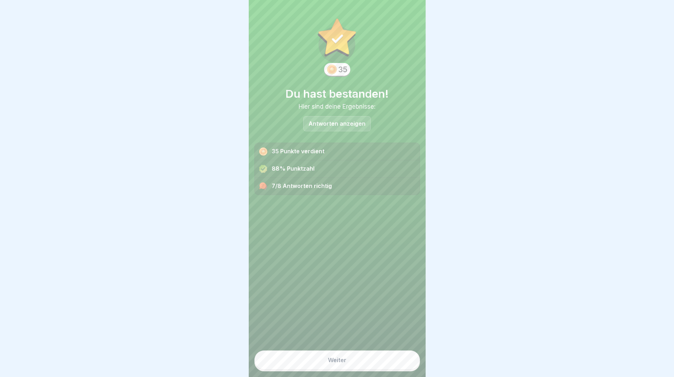
click at [357, 368] on button "Weiter" at bounding box center [338, 360] width 166 height 19
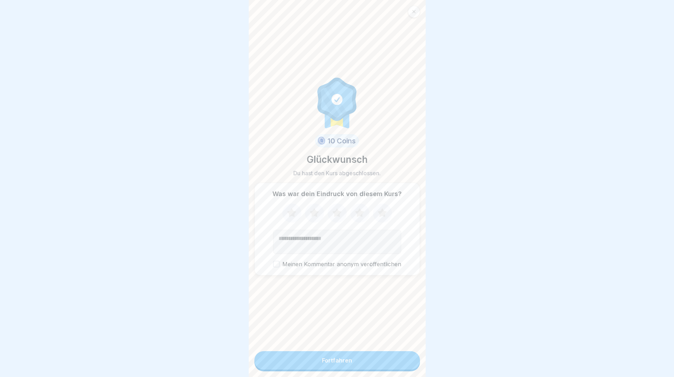
click at [381, 211] on icon at bounding box center [382, 213] width 19 height 18
click at [309, 370] on button "Fortfahren" at bounding box center [338, 360] width 166 height 18
